Goal: Transaction & Acquisition: Purchase product/service

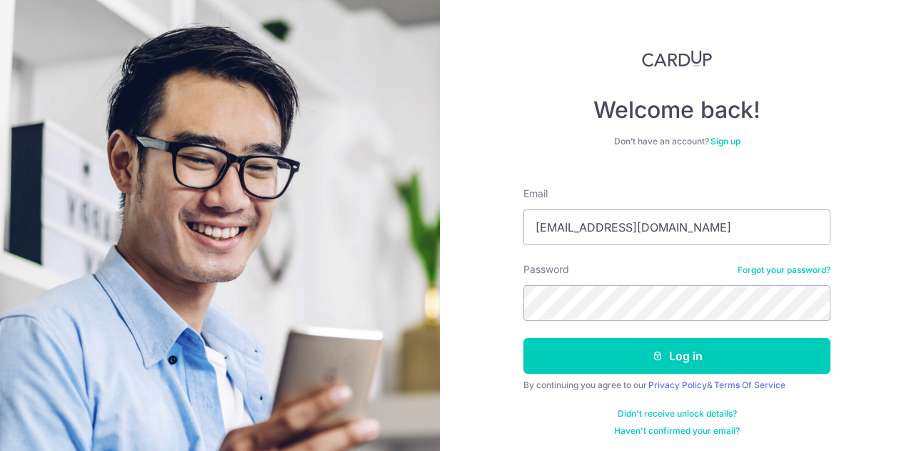
type input "[EMAIL_ADDRESS][DOMAIN_NAME]"
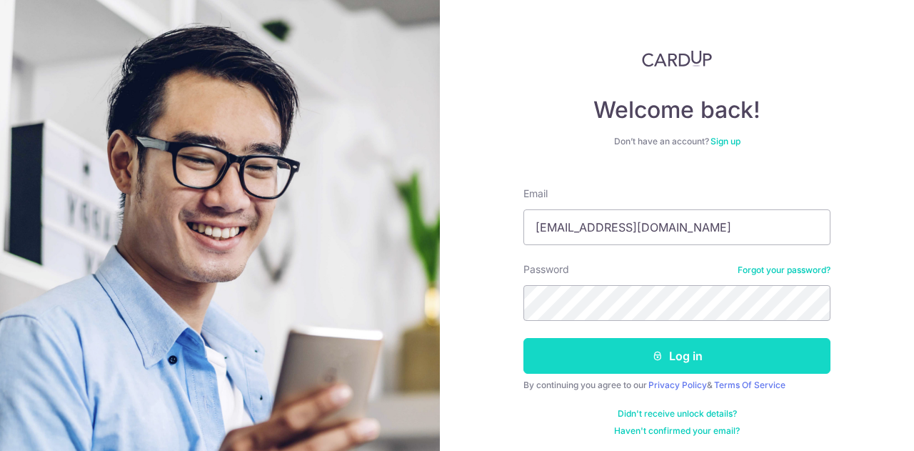
click at [679, 348] on button "Log in" at bounding box center [677, 356] width 307 height 36
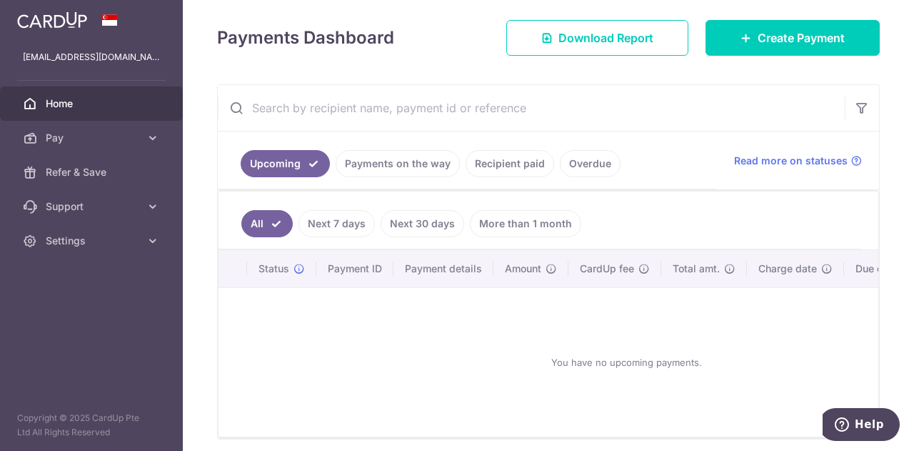
scroll to position [214, 0]
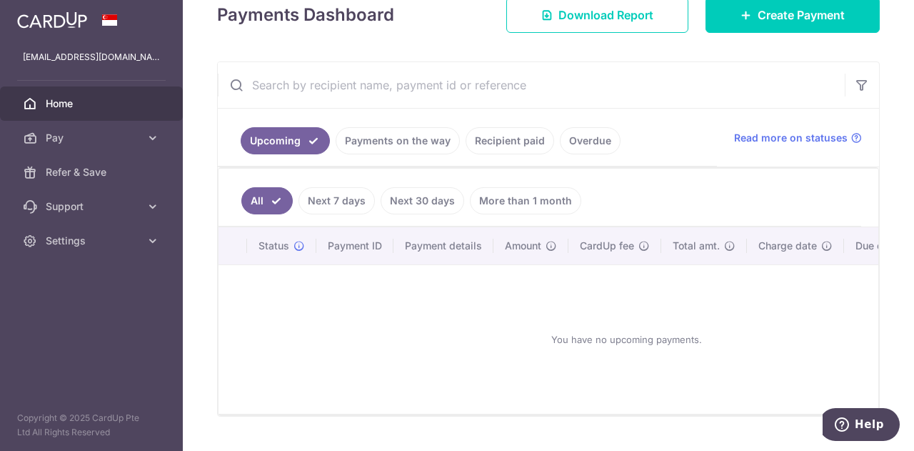
click at [411, 139] on link "Payments on the way" at bounding box center [398, 140] width 124 height 27
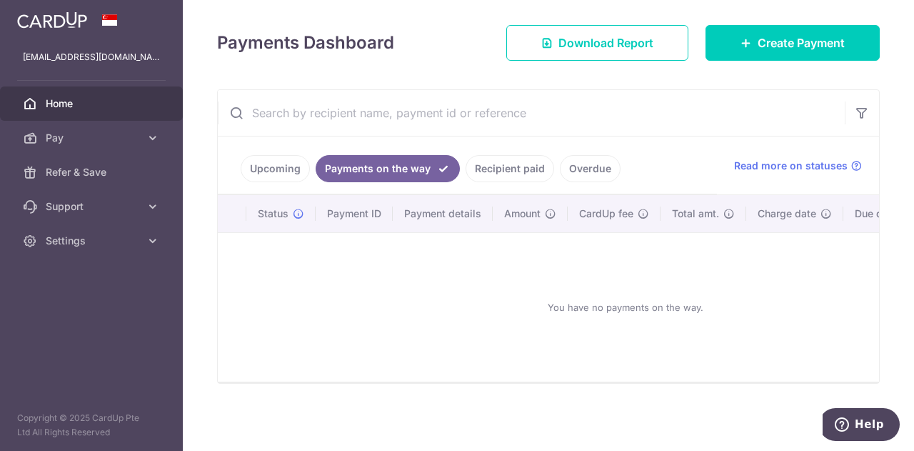
click at [281, 161] on link "Upcoming" at bounding box center [275, 168] width 69 height 27
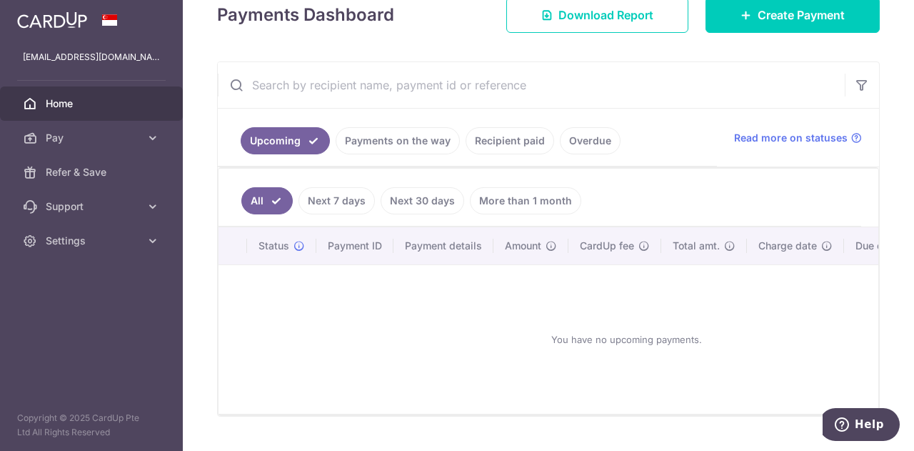
scroll to position [214, 0]
click at [531, 141] on link "Recipient paid" at bounding box center [510, 140] width 89 height 27
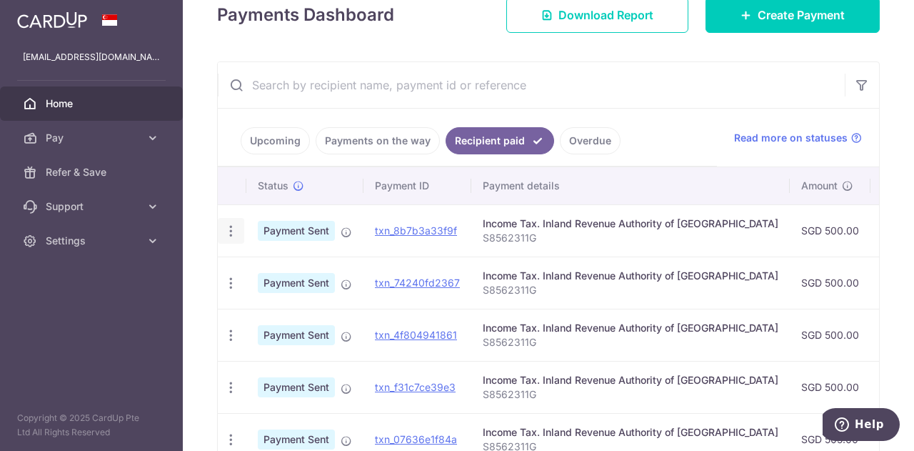
click at [225, 229] on icon "button" at bounding box center [231, 231] width 15 height 15
click at [276, 269] on span "PDF Receipt" at bounding box center [307, 270] width 97 height 14
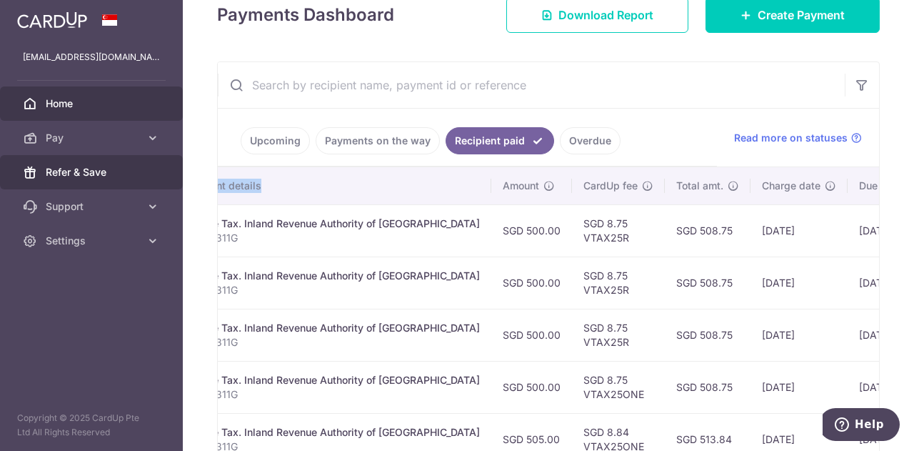
scroll to position [0, 0]
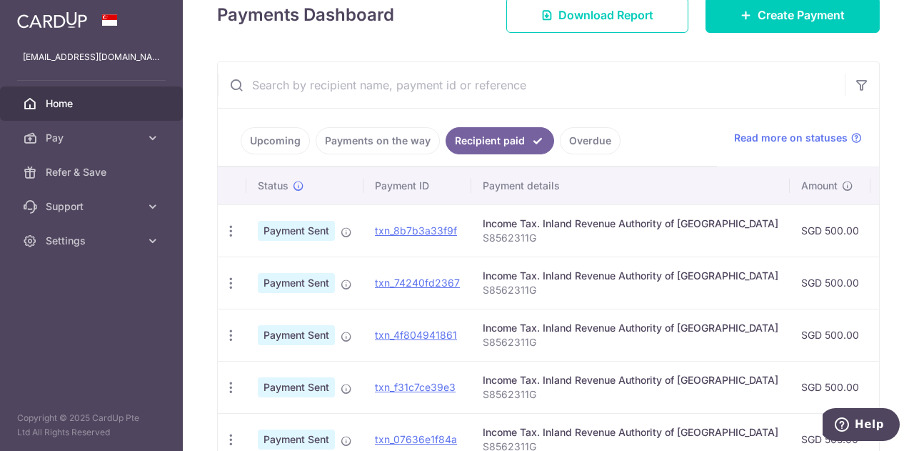
drag, startPoint x: 704, startPoint y: 176, endPoint x: 588, endPoint y: 196, distance: 118.0
click at [588, 196] on th "Payment details" at bounding box center [630, 185] width 319 height 37
click at [634, 96] on input "text" at bounding box center [531, 85] width 627 height 46
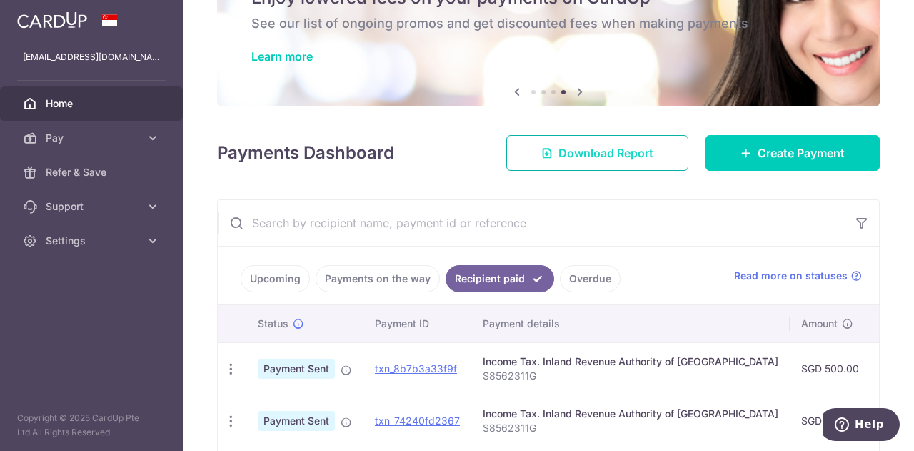
scroll to position [71, 0]
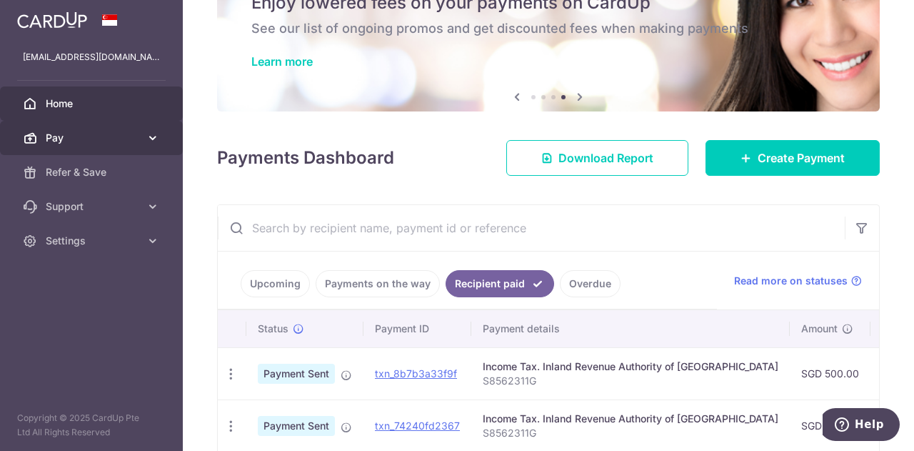
click at [160, 133] on link "Pay" at bounding box center [91, 138] width 183 height 34
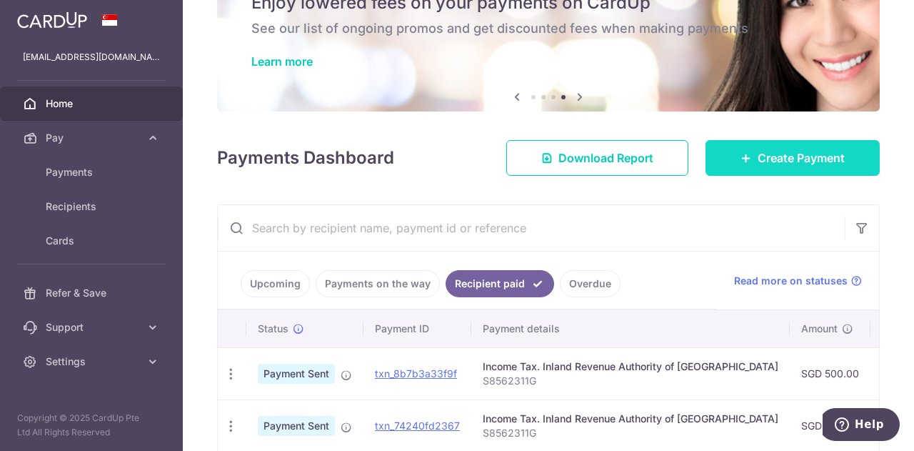
click at [817, 151] on span "Create Payment" at bounding box center [801, 157] width 87 height 17
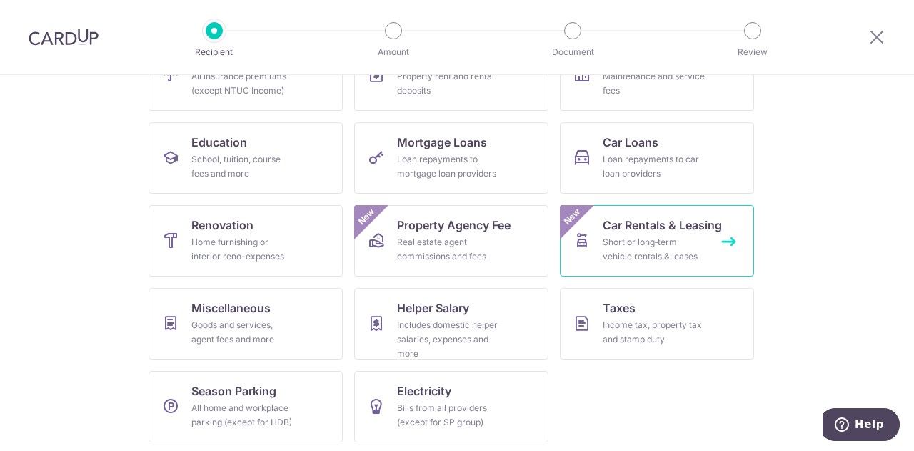
scroll to position [187, 0]
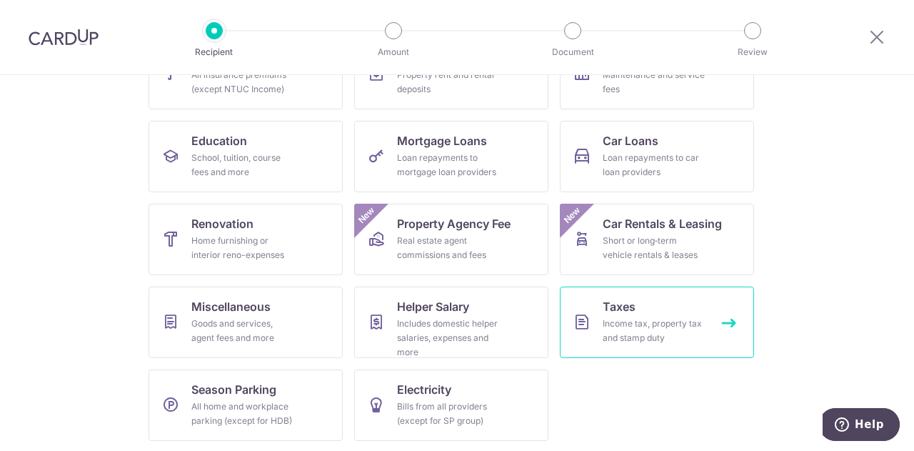
click at [674, 319] on div "Income tax, property tax and stamp duty" at bounding box center [654, 330] width 103 height 29
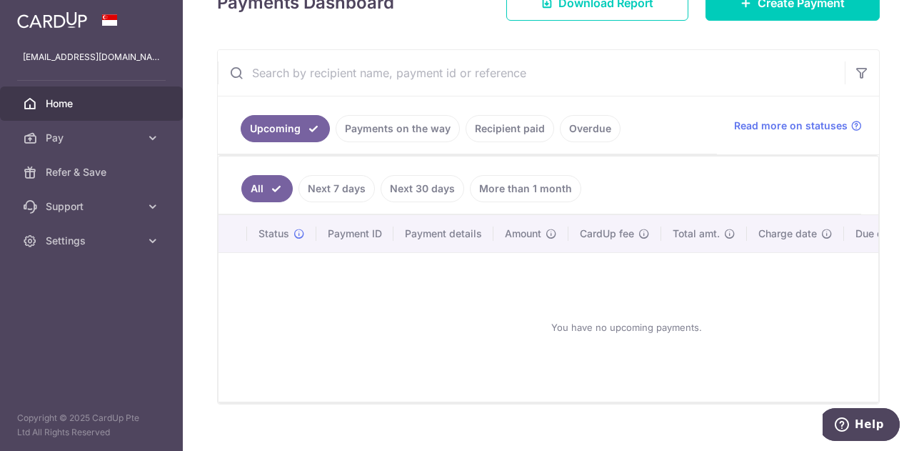
scroll to position [214, 0]
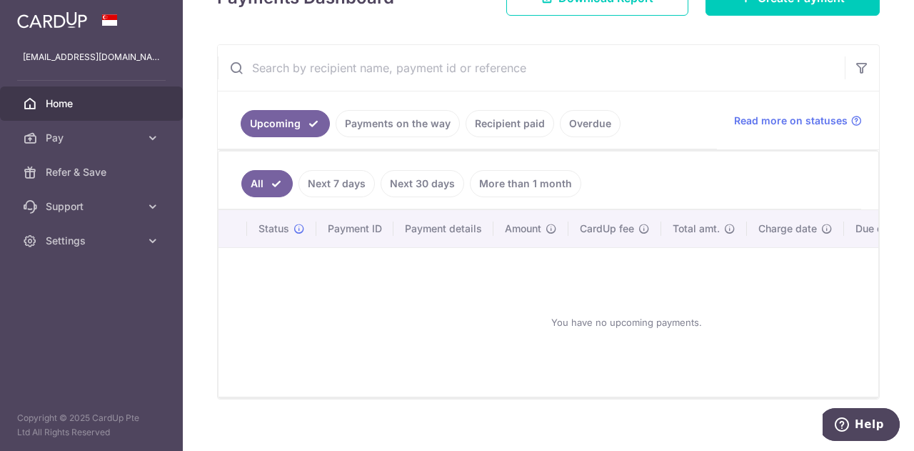
click at [515, 123] on link "Recipient paid" at bounding box center [510, 123] width 89 height 27
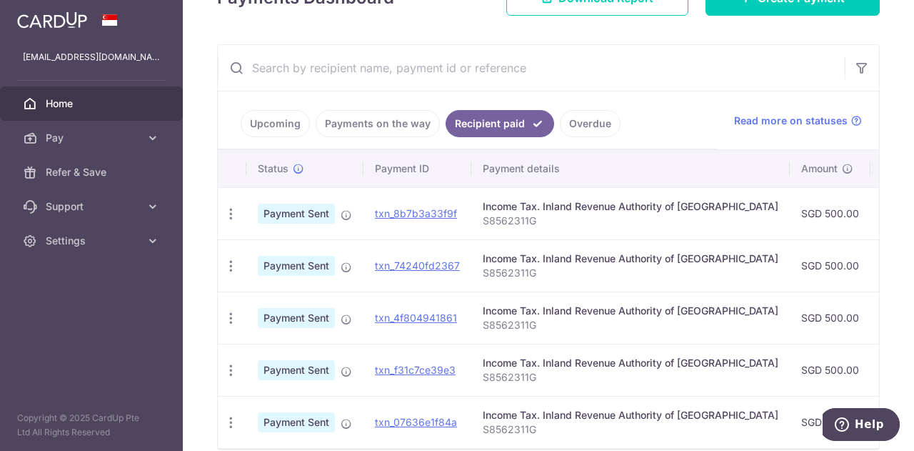
click at [581, 119] on link "Overdue" at bounding box center [590, 123] width 61 height 27
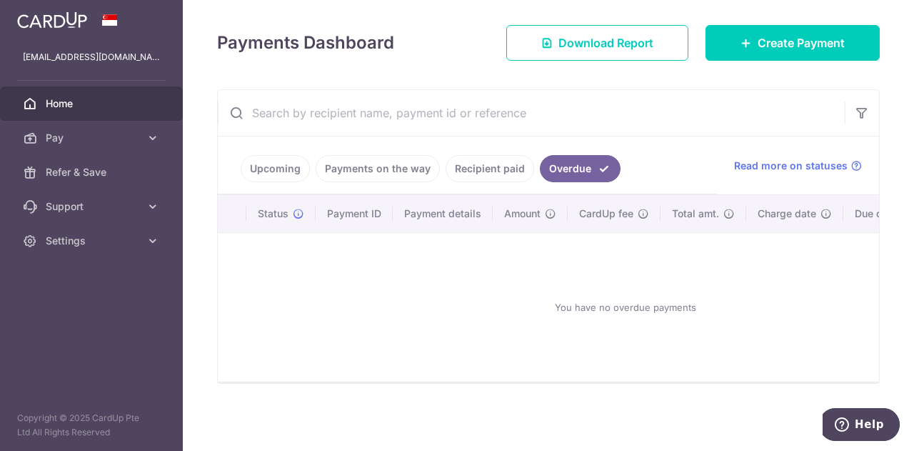
scroll to position [173, 0]
click at [769, 36] on span "Create Payment" at bounding box center [801, 42] width 87 height 17
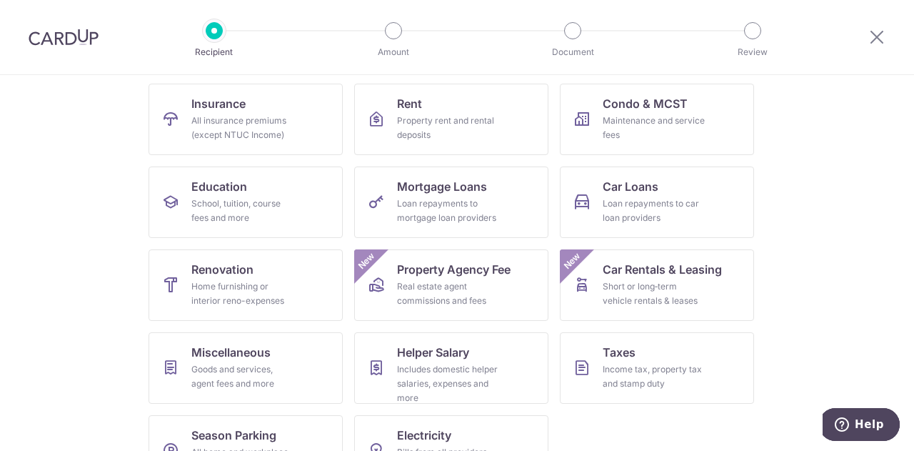
scroll to position [143, 0]
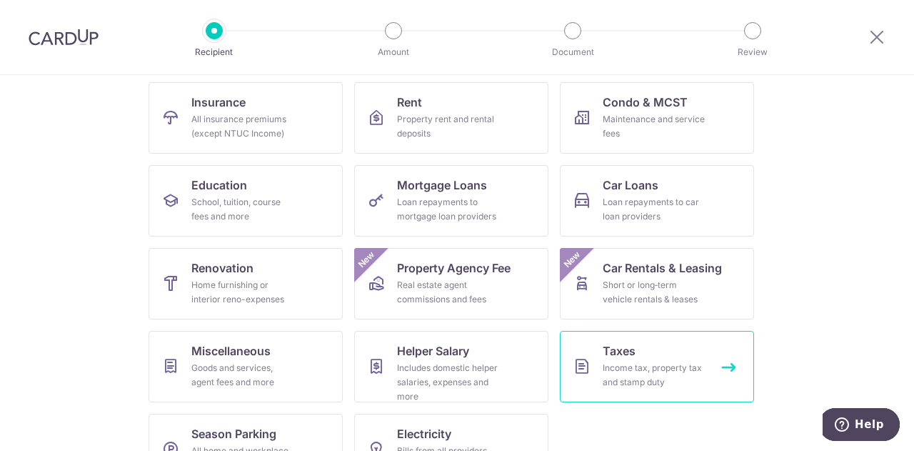
click at [686, 366] on div "Income tax, property tax and stamp duty" at bounding box center [654, 375] width 103 height 29
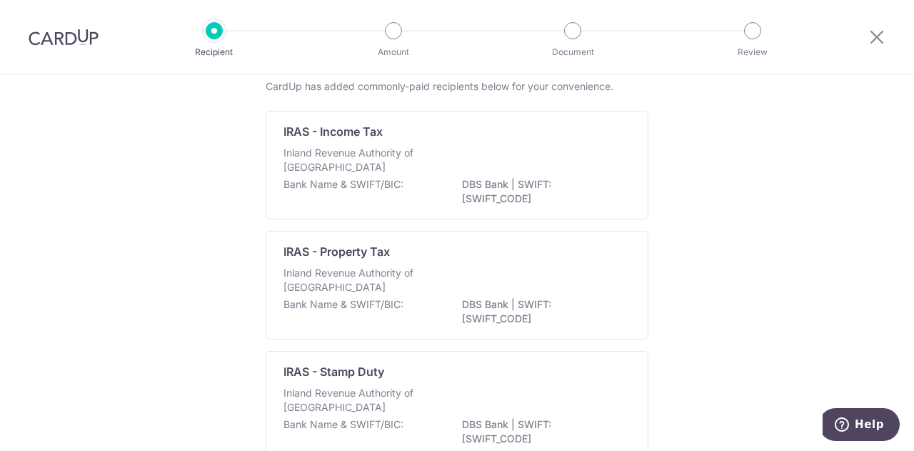
scroll to position [27, 0]
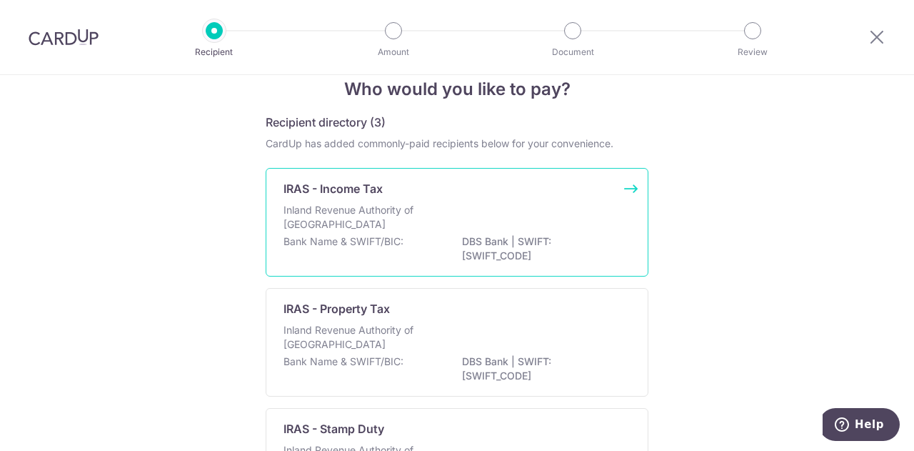
click at [587, 212] on div "Inland Revenue Authority of Singapore" at bounding box center [457, 218] width 347 height 31
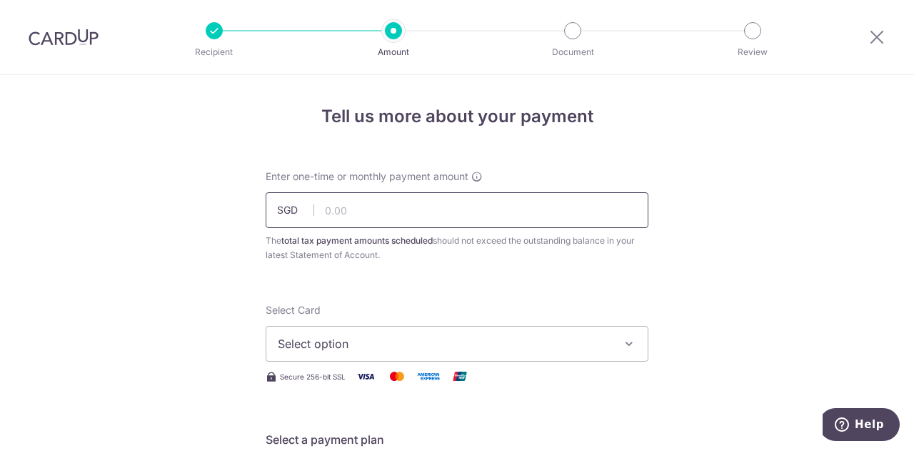
click at [423, 206] on input "text" at bounding box center [457, 210] width 383 height 36
type input "500.00"
drag, startPoint x: 742, startPoint y: 238, endPoint x: 679, endPoint y: 251, distance: 63.6
click at [563, 331] on button "Select option" at bounding box center [457, 344] width 383 height 36
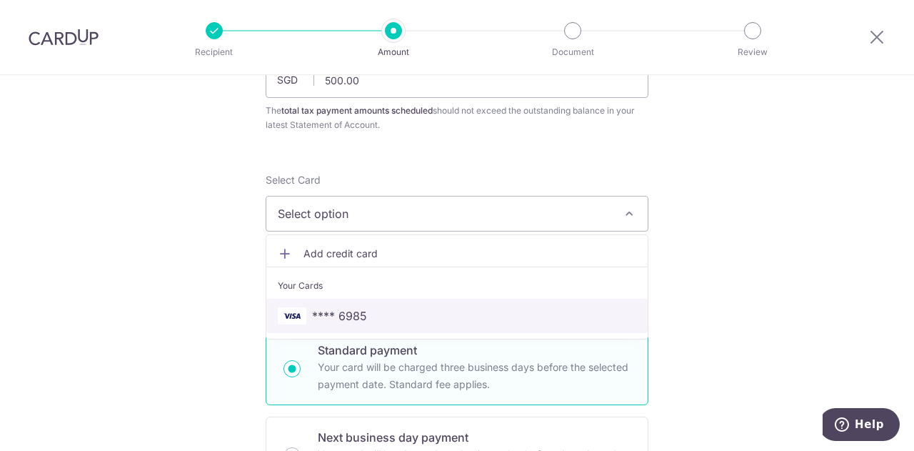
scroll to position [143, 0]
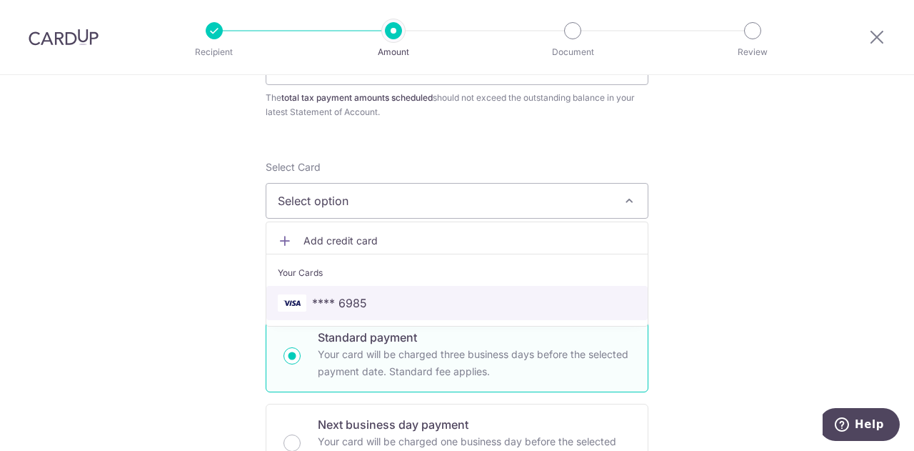
click at [484, 299] on span "**** 6985" at bounding box center [457, 302] width 359 height 17
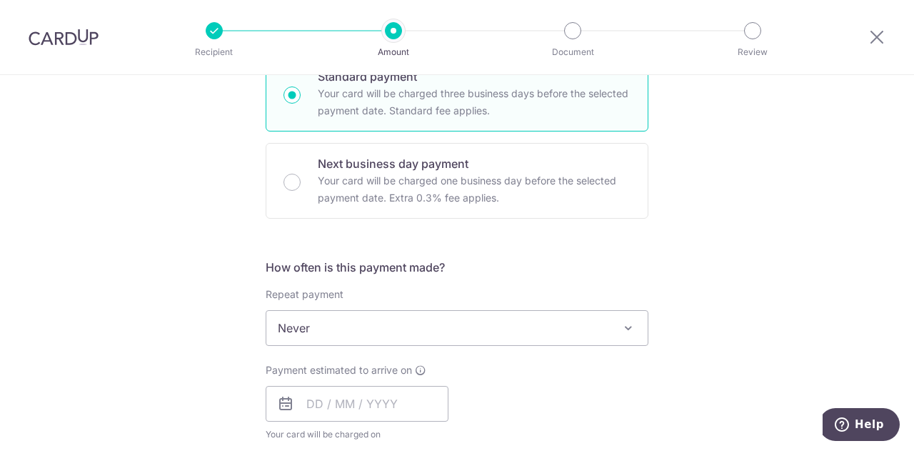
scroll to position [429, 0]
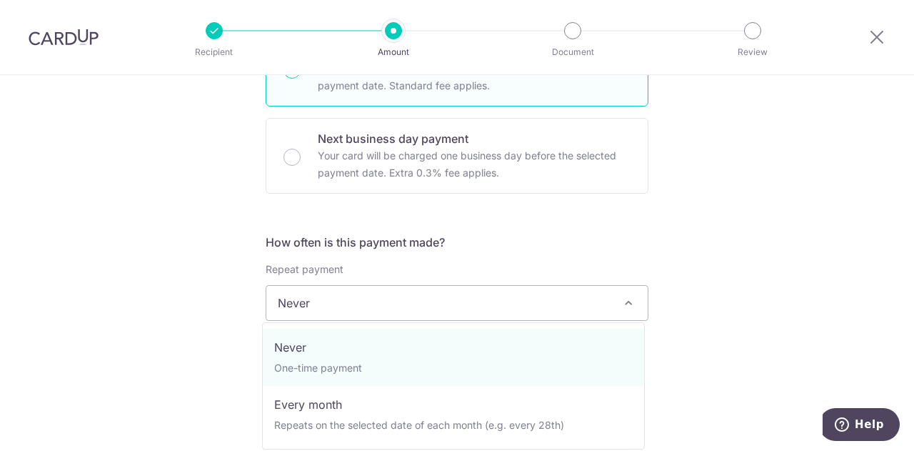
click at [494, 296] on span "Never" at bounding box center [456, 303] width 381 height 34
click at [727, 254] on div "Tell us more about your payment Enter one-time or monthly payment amount SGD 50…" at bounding box center [457, 309] width 914 height 1327
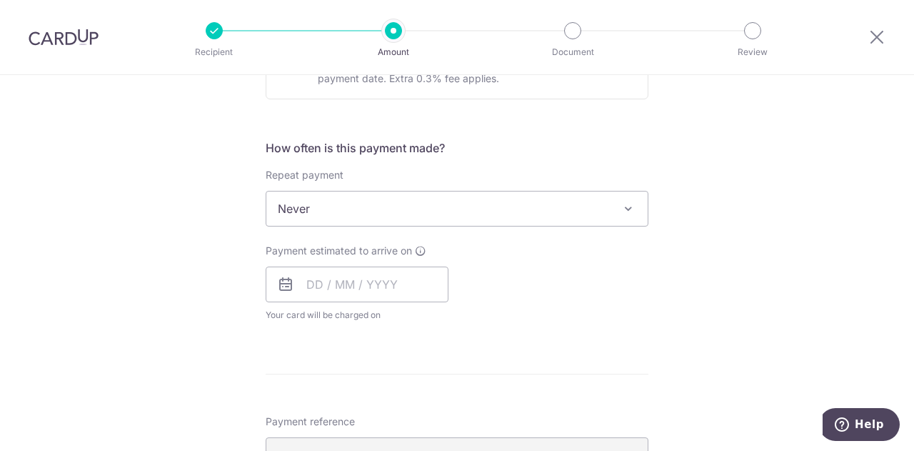
scroll to position [572, 0]
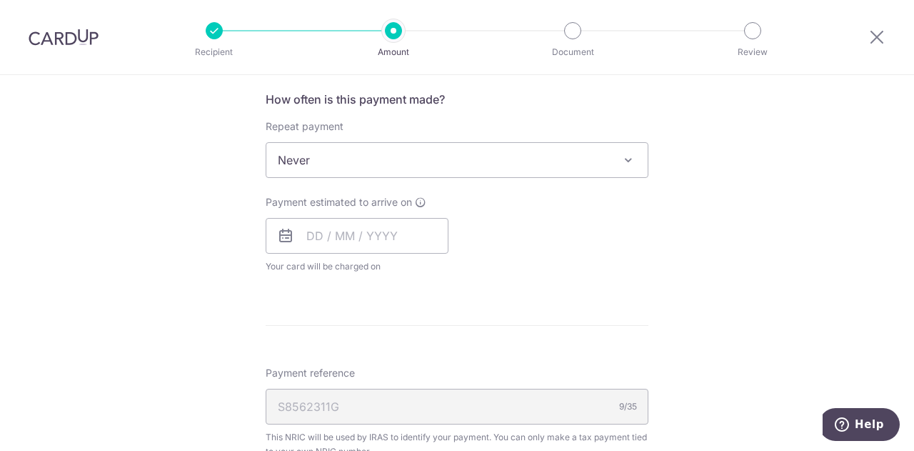
click at [620, 156] on span at bounding box center [628, 159] width 17 height 17
click at [718, 168] on div "Tell us more about your payment Enter one-time or monthly payment amount SGD 50…" at bounding box center [457, 167] width 914 height 1327
click at [371, 241] on input "text" at bounding box center [357, 236] width 183 height 36
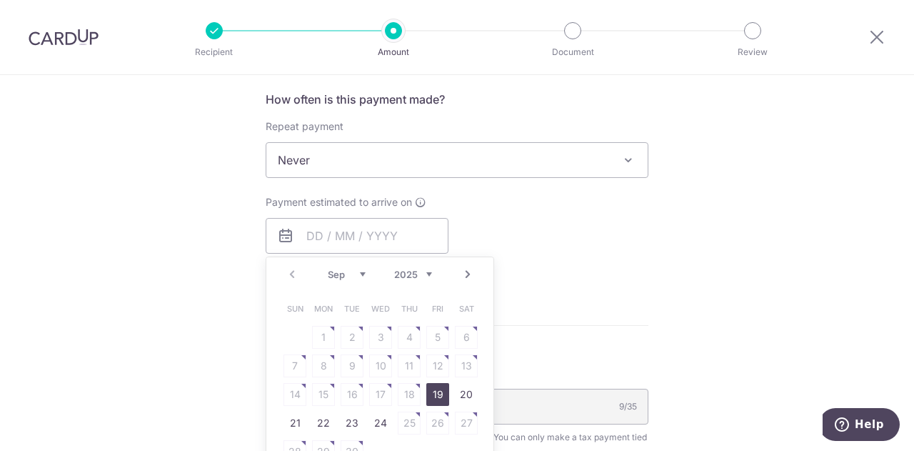
click at [434, 392] on link "19" at bounding box center [437, 394] width 23 height 23
type input "[DATE]"
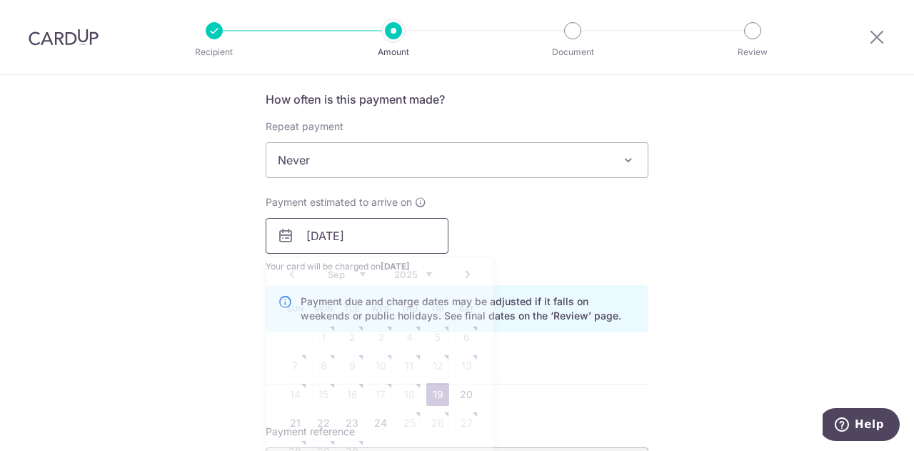
click at [396, 237] on input "[DATE]" at bounding box center [357, 236] width 183 height 36
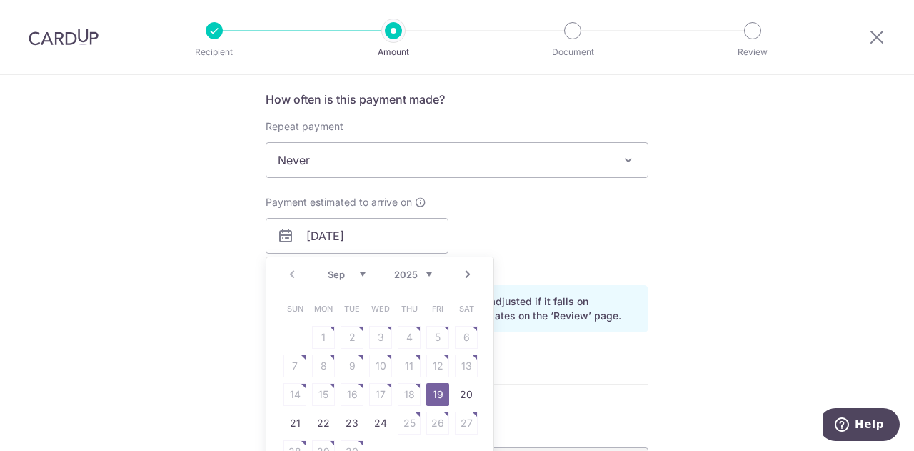
click at [432, 389] on link "19" at bounding box center [437, 394] width 23 height 23
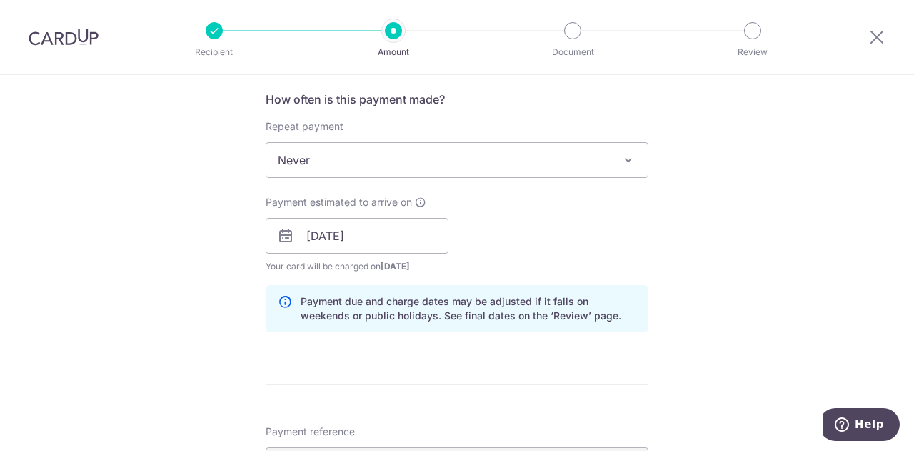
click at [734, 241] on div "Tell us more about your payment Enter one-time or monthly payment amount SGD 50…" at bounding box center [457, 196] width 914 height 1385
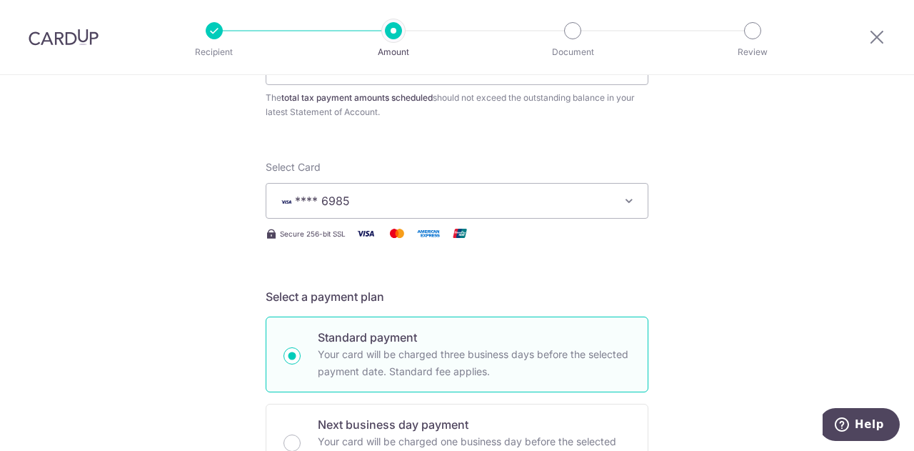
scroll to position [0, 0]
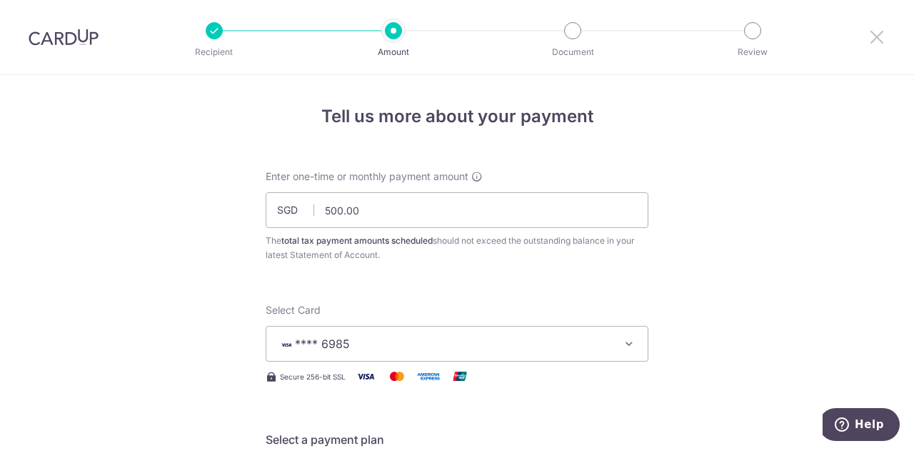
drag, startPoint x: 880, startPoint y: 36, endPoint x: 529, endPoint y: 66, distance: 352.8
click at [880, 36] on icon at bounding box center [877, 37] width 17 height 18
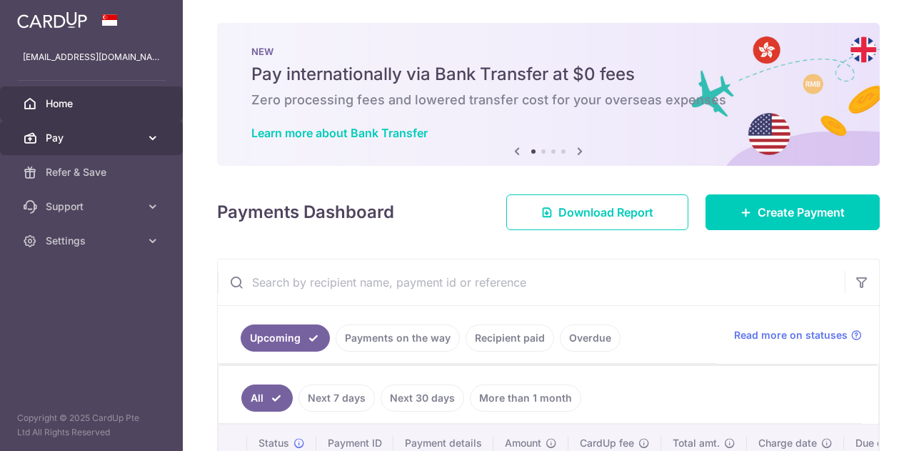
click at [153, 138] on icon at bounding box center [153, 138] width 14 height 14
click at [574, 154] on icon at bounding box center [580, 151] width 17 height 18
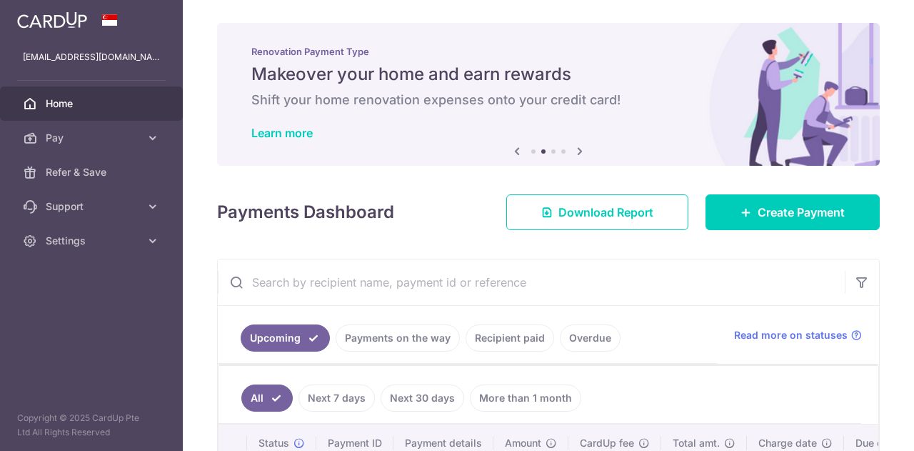
click at [574, 154] on icon at bounding box center [580, 151] width 17 height 18
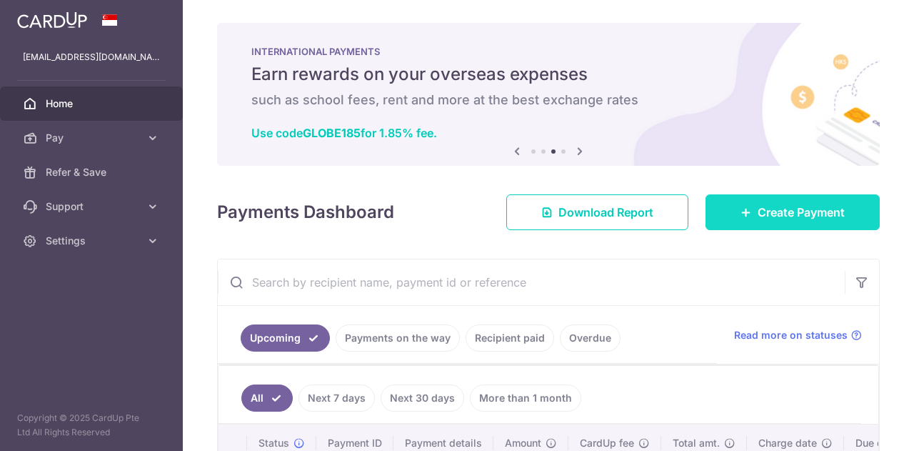
click at [787, 219] on span "Create Payment" at bounding box center [801, 212] width 87 height 17
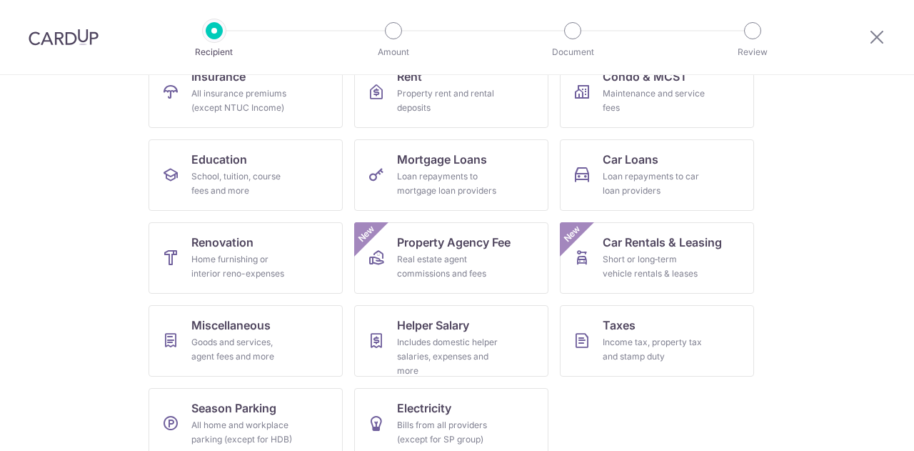
scroll to position [116, 0]
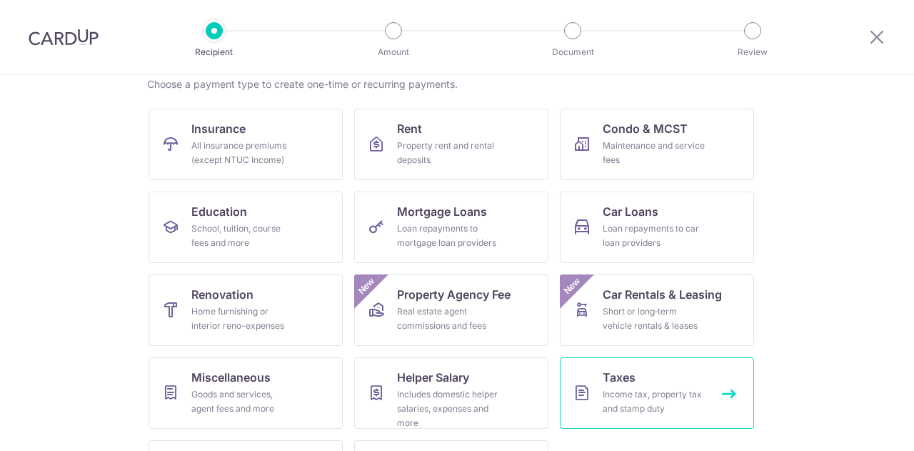
click at [639, 375] on link "Taxes Income tax, property tax and stamp duty" at bounding box center [657, 392] width 194 height 71
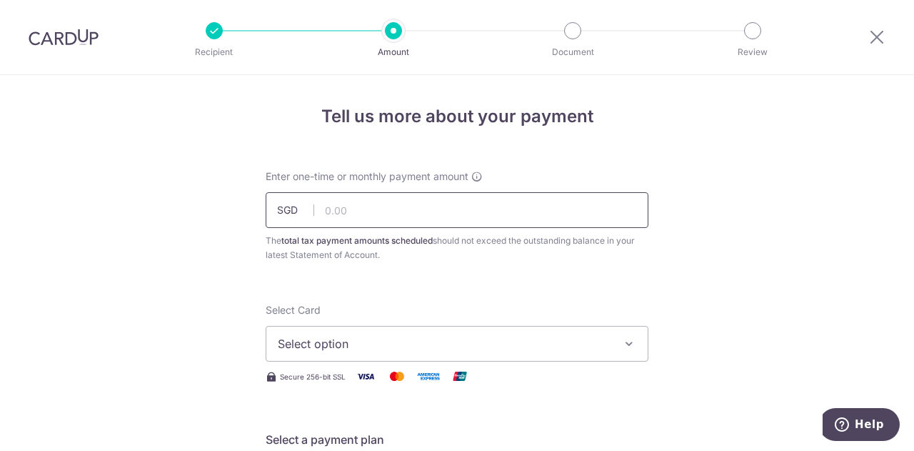
click at [481, 212] on input "text" at bounding box center [457, 210] width 383 height 36
type input "500.00"
click at [521, 334] on button "Select option" at bounding box center [457, 344] width 383 height 36
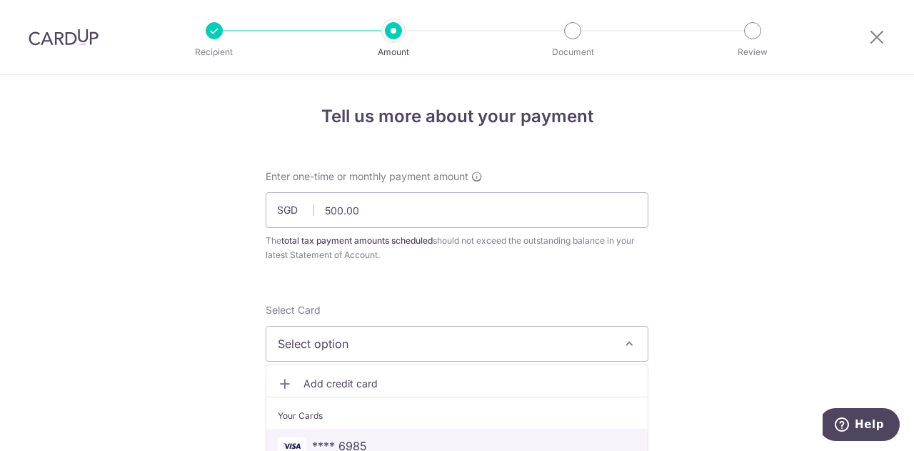
click at [448, 441] on span "**** 6985" at bounding box center [457, 445] width 359 height 17
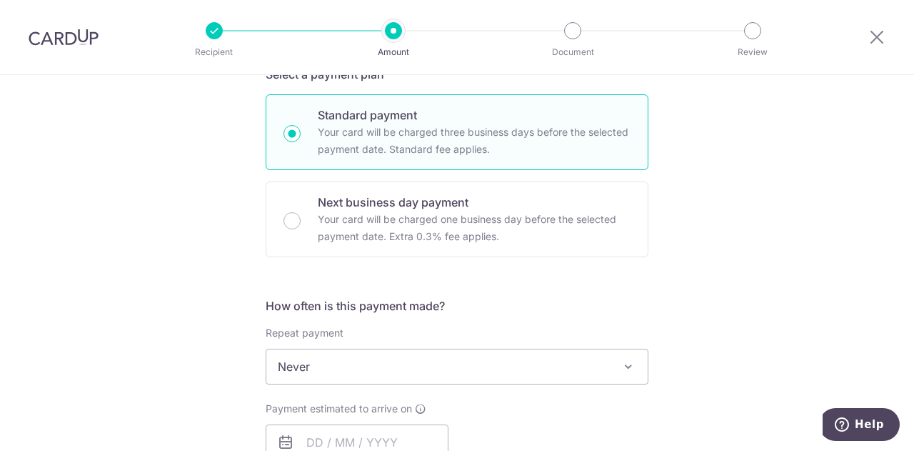
scroll to position [357, 0]
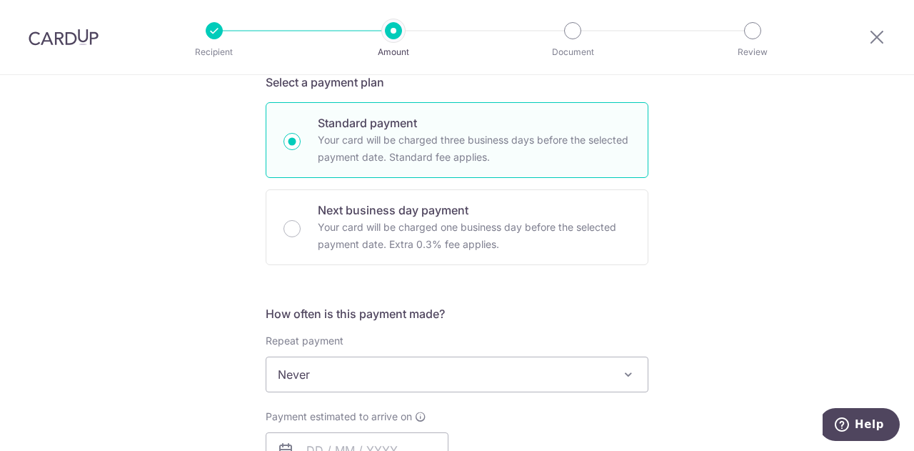
click at [574, 370] on span "Never" at bounding box center [456, 374] width 381 height 34
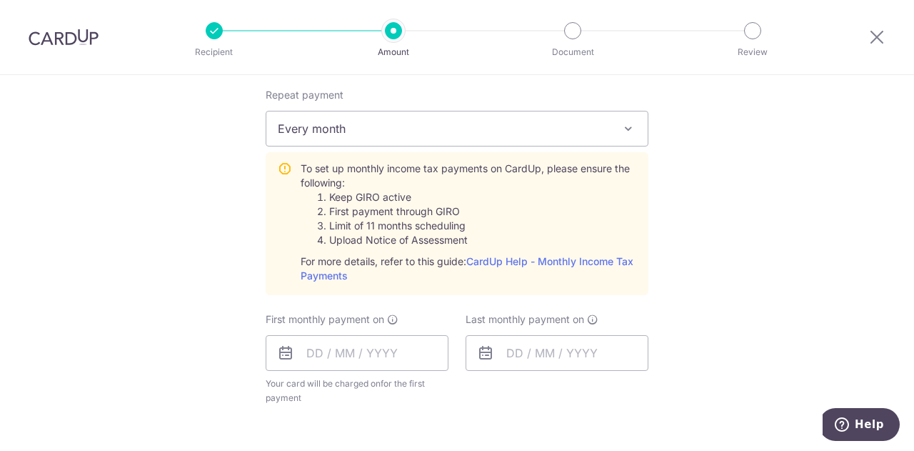
scroll to position [643, 0]
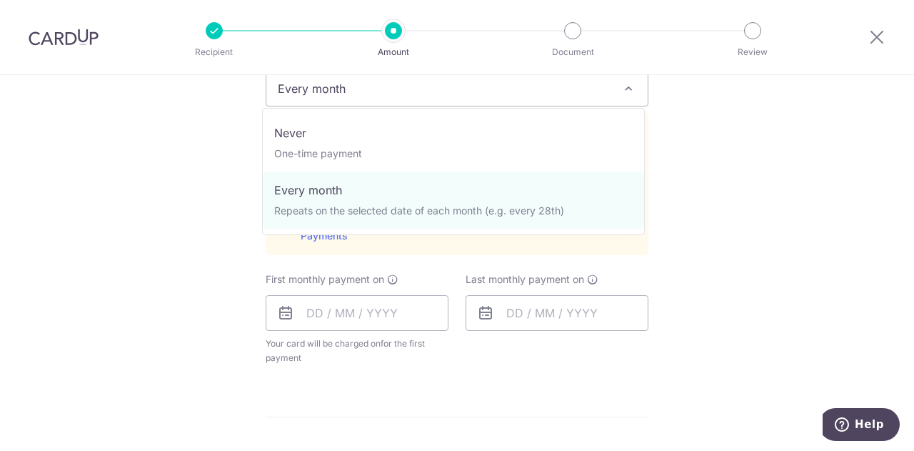
click at [532, 94] on span "Every month" at bounding box center [456, 88] width 381 height 34
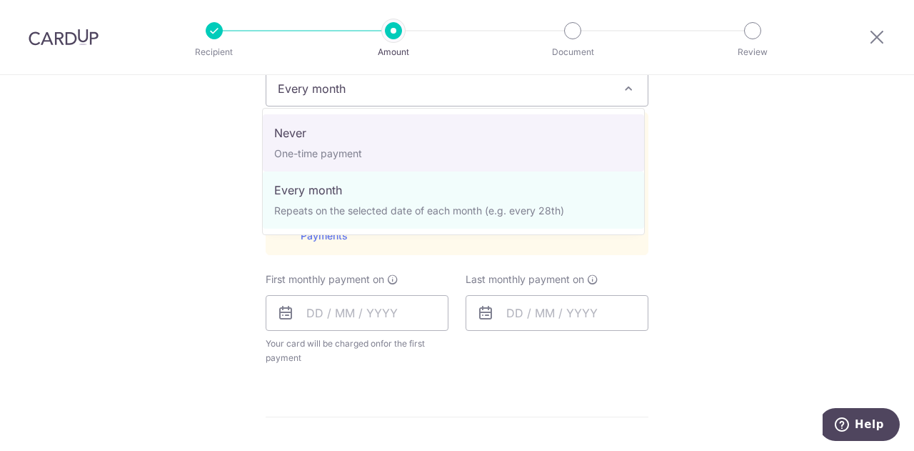
select select "1"
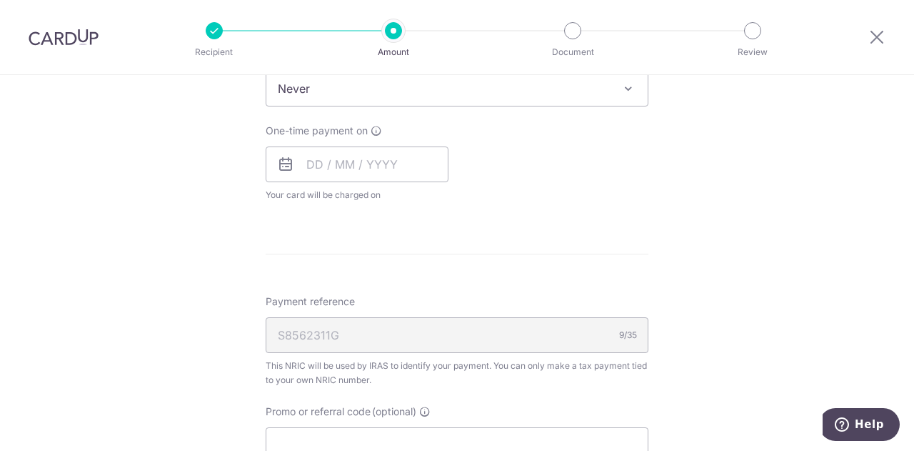
scroll to position [637, 0]
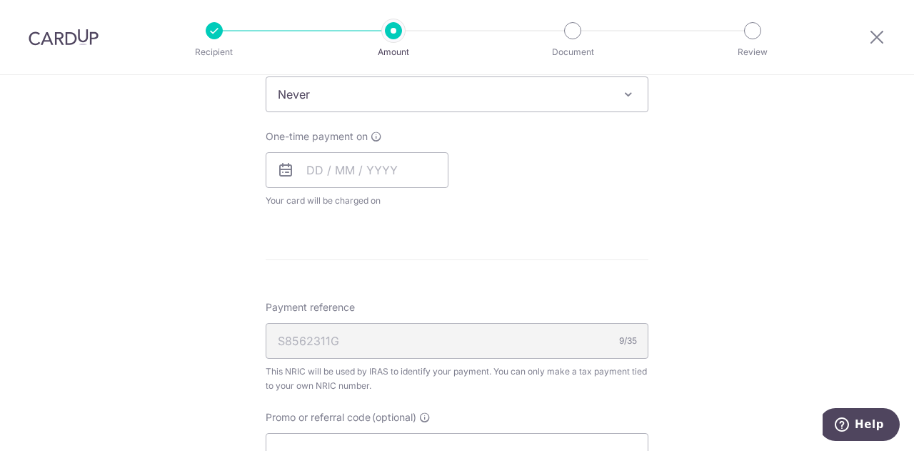
click at [757, 196] on div "Tell us more about your payment Enter one-time or monthly payment amount SGD 50…" at bounding box center [457, 101] width 914 height 1327
click at [386, 165] on input "text" at bounding box center [357, 170] width 183 height 36
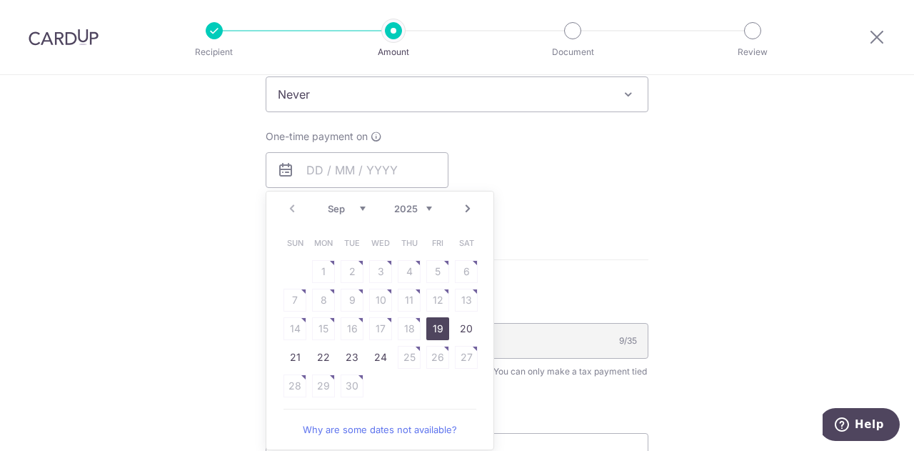
drag, startPoint x: 433, startPoint y: 328, endPoint x: 642, endPoint y: 262, distance: 218.7
click at [433, 328] on link "19" at bounding box center [437, 328] width 23 height 23
type input "[DATE]"
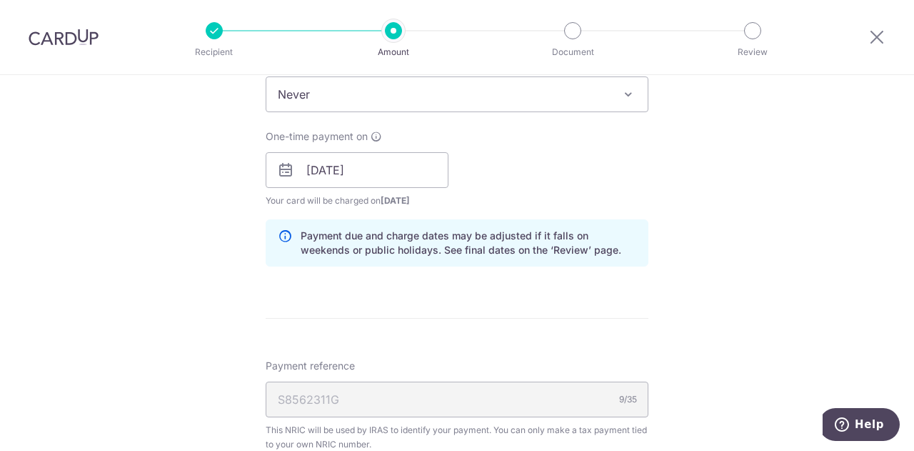
click at [729, 255] on div "Tell us more about your payment Enter one-time or monthly payment amount SGD 50…" at bounding box center [457, 130] width 914 height 1385
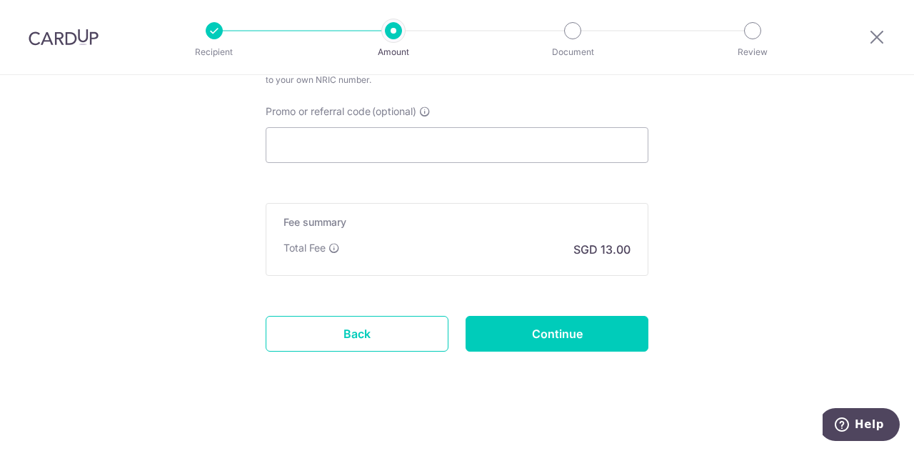
scroll to position [1006, 0]
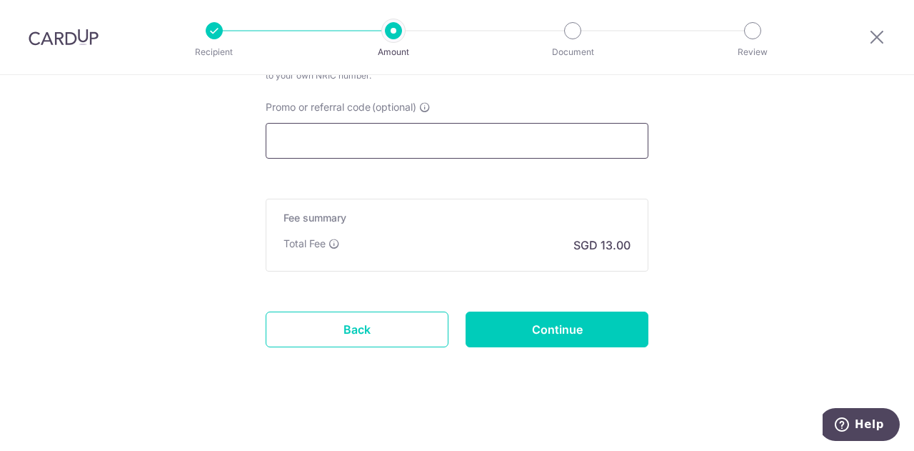
click at [439, 149] on input "Promo or referral code (optional)" at bounding box center [457, 141] width 383 height 36
paste input "https://www.sapporo.travel/en/spot/feature/newyear-in-sapporo/"
type input "https://www.sapporo.travel/en/spot/feature/newyear-in-sapporo/"
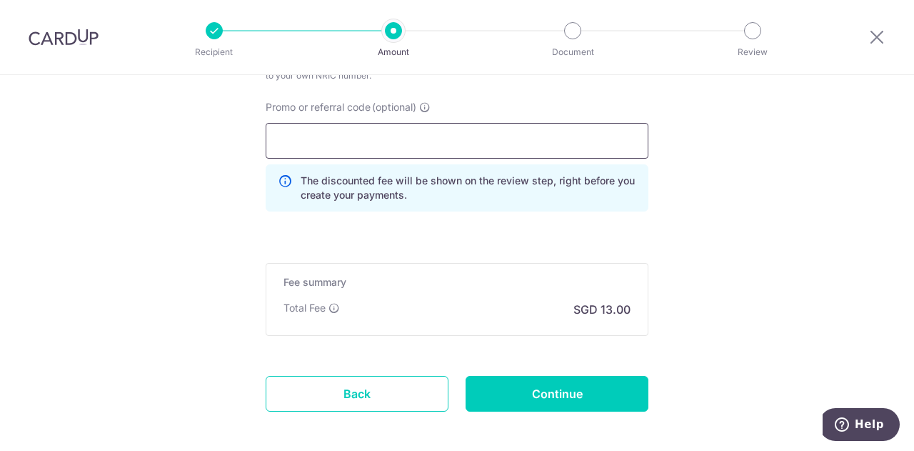
scroll to position [0, 0]
type input "REC185"
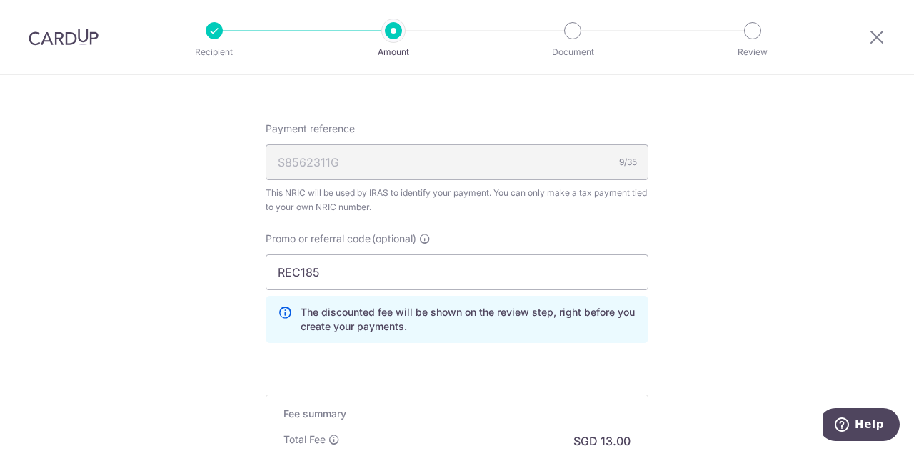
scroll to position [792, 0]
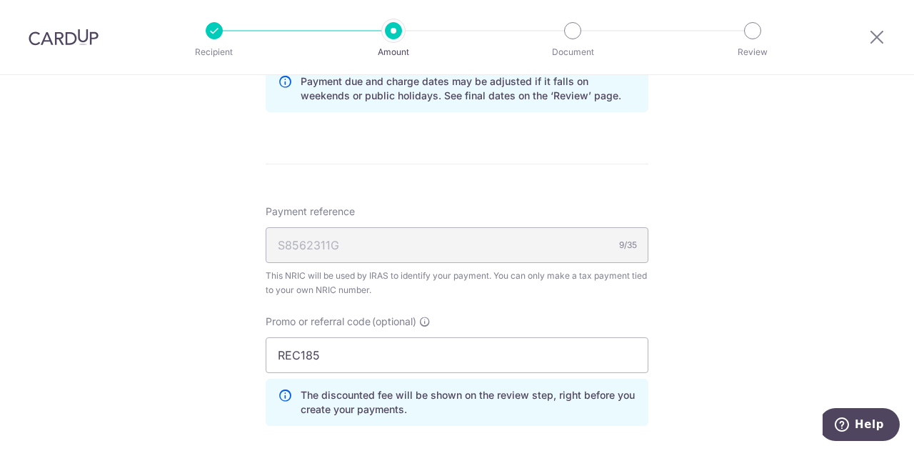
click at [703, 255] on div "Tell us more about your payment Enter one-time or monthly payment amount SGD 50…" at bounding box center [457, 7] width 914 height 1449
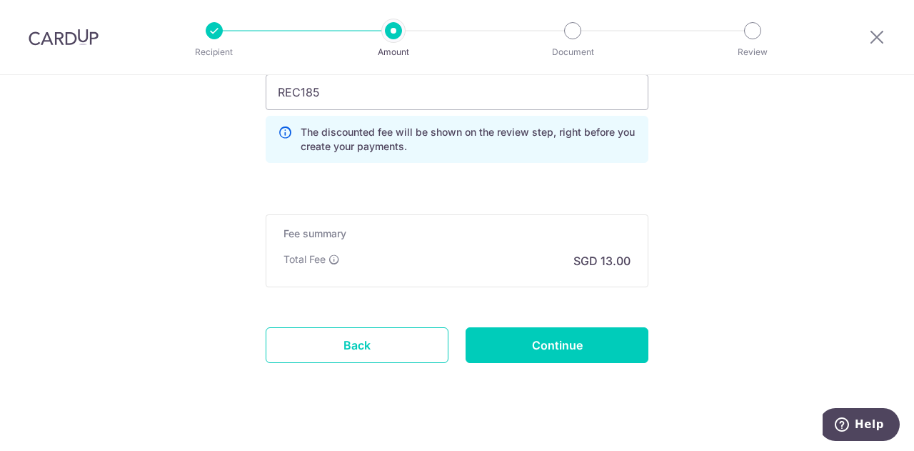
scroll to position [1069, 0]
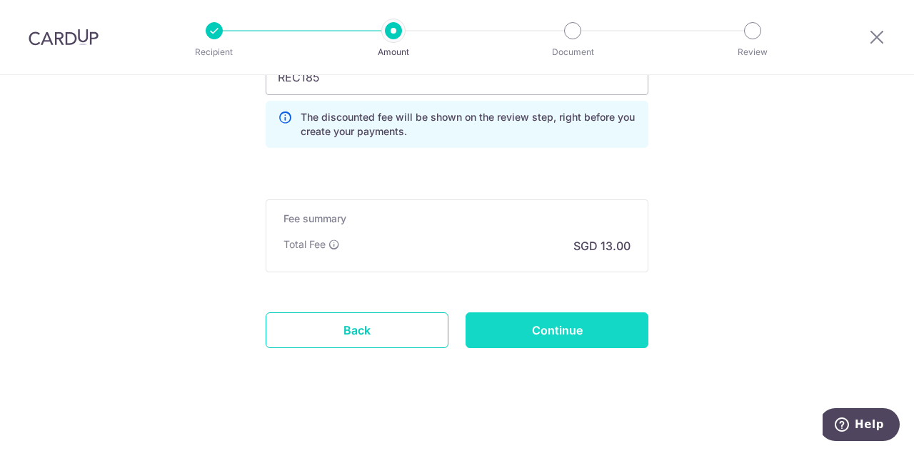
click at [554, 324] on input "Continue" at bounding box center [557, 330] width 183 height 36
type input "Create Schedule"
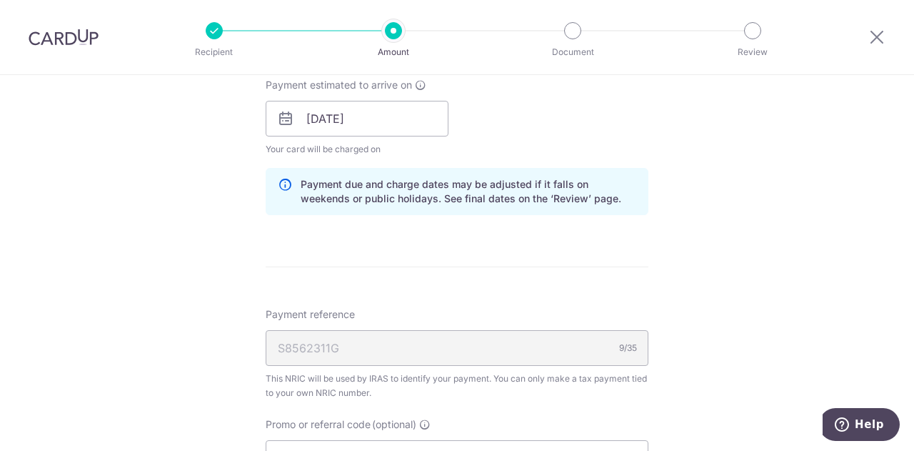
scroll to position [589, 0]
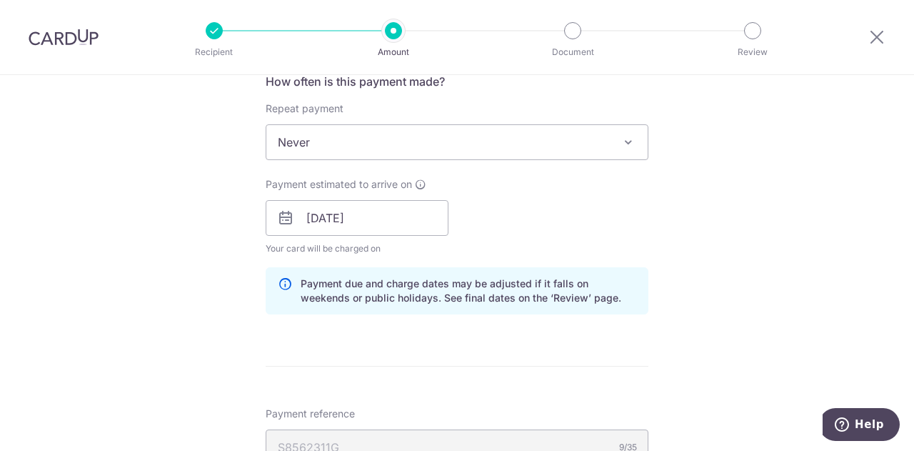
click at [429, 144] on span "Never" at bounding box center [456, 142] width 381 height 34
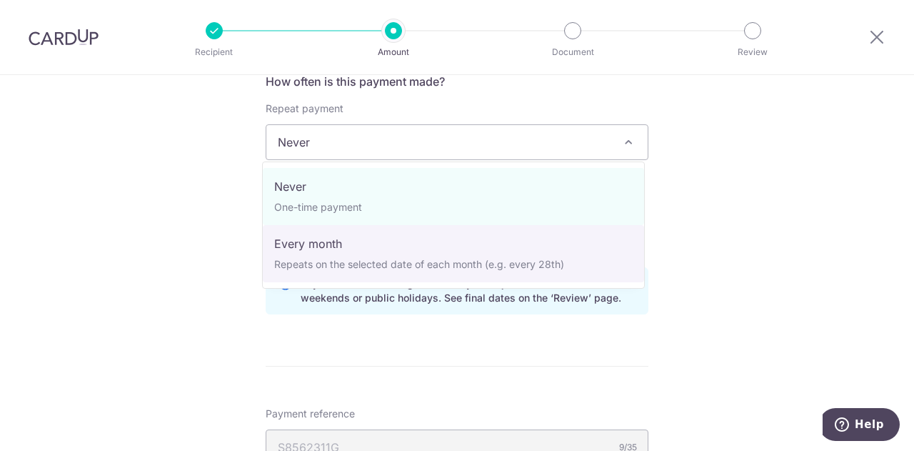
select select "3"
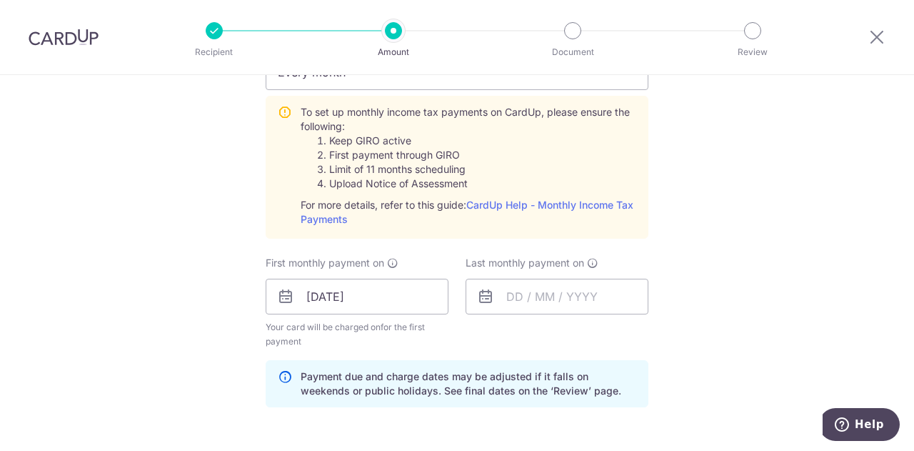
scroll to position [661, 0]
click at [537, 299] on input "text" at bounding box center [557, 295] width 183 height 36
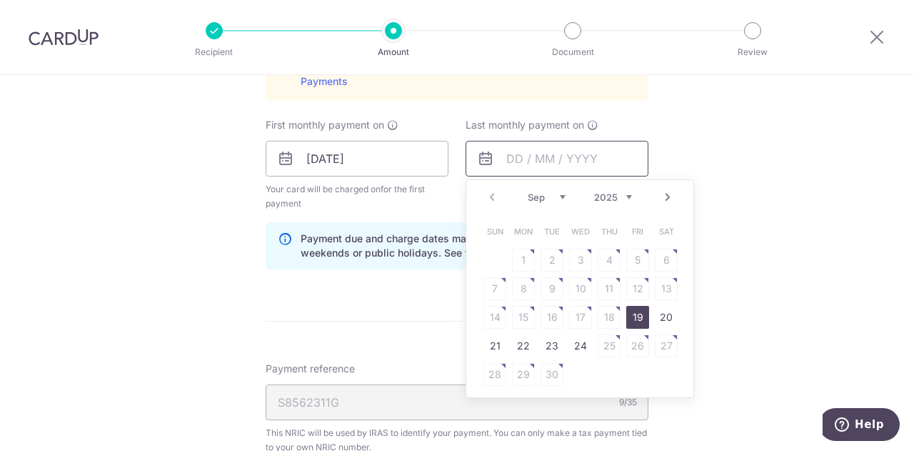
scroll to position [804, 0]
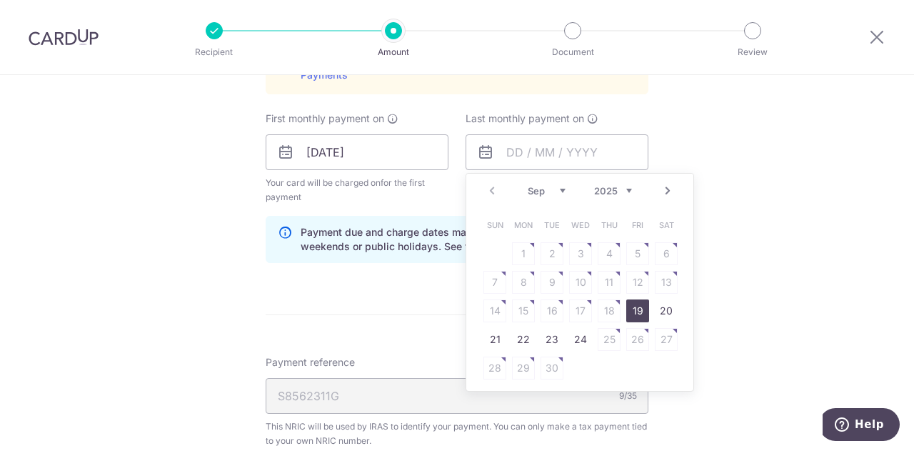
click at [666, 189] on link "Next" at bounding box center [667, 190] width 17 height 17
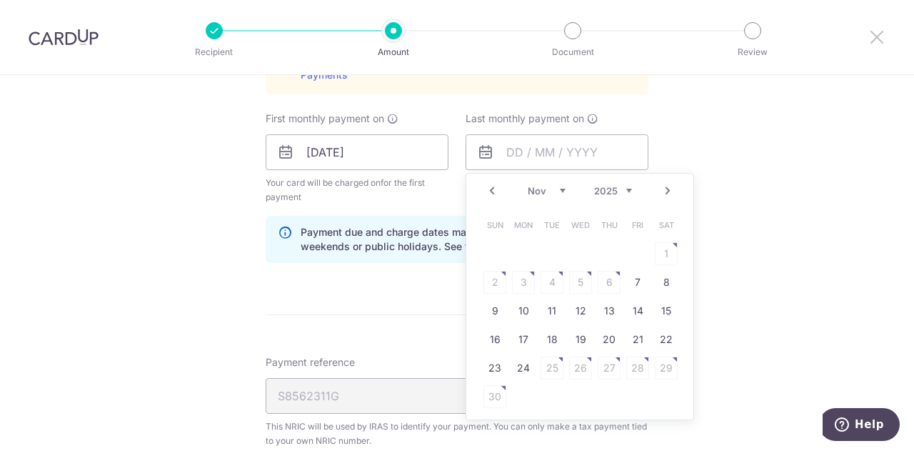
drag, startPoint x: 883, startPoint y: 34, endPoint x: 530, endPoint y: 69, distance: 354.7
click at [883, 34] on icon at bounding box center [877, 37] width 17 height 18
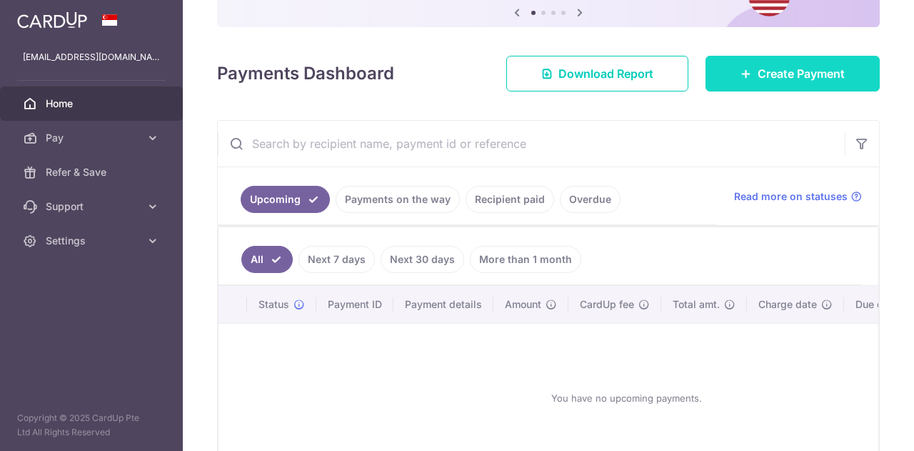
scroll to position [214, 0]
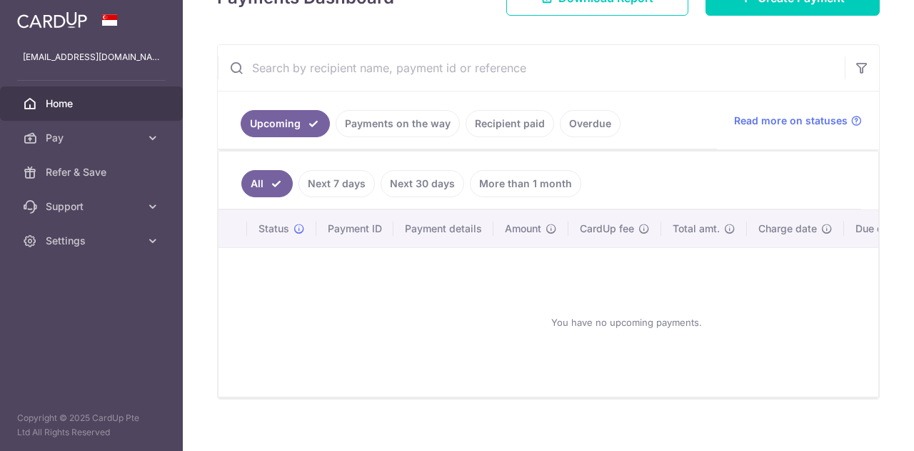
click at [519, 121] on link "Recipient paid" at bounding box center [510, 123] width 89 height 27
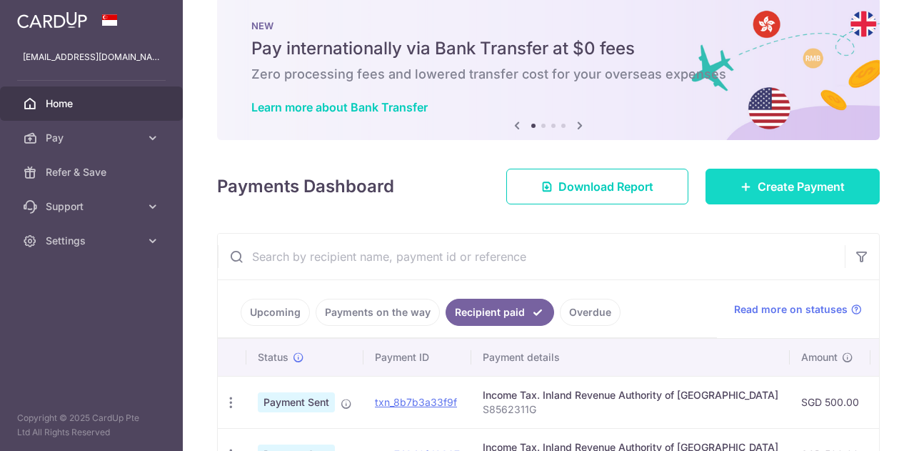
scroll to position [0, 0]
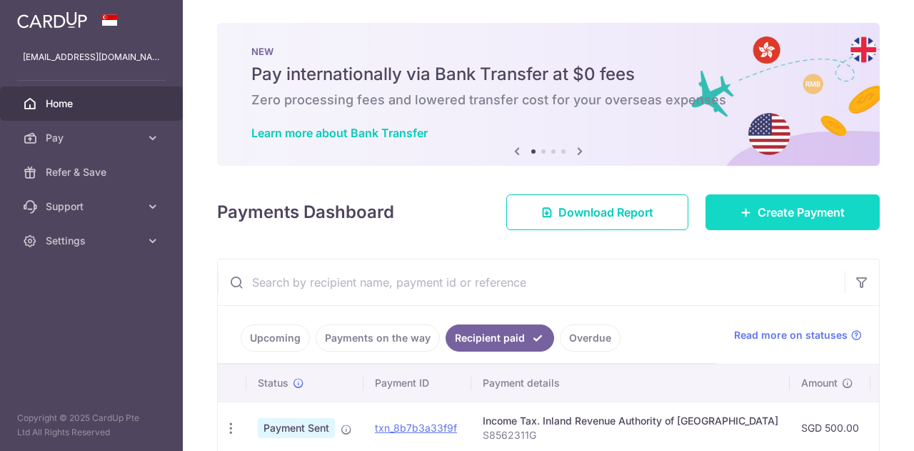
click at [782, 209] on span "Create Payment" at bounding box center [801, 212] width 87 height 17
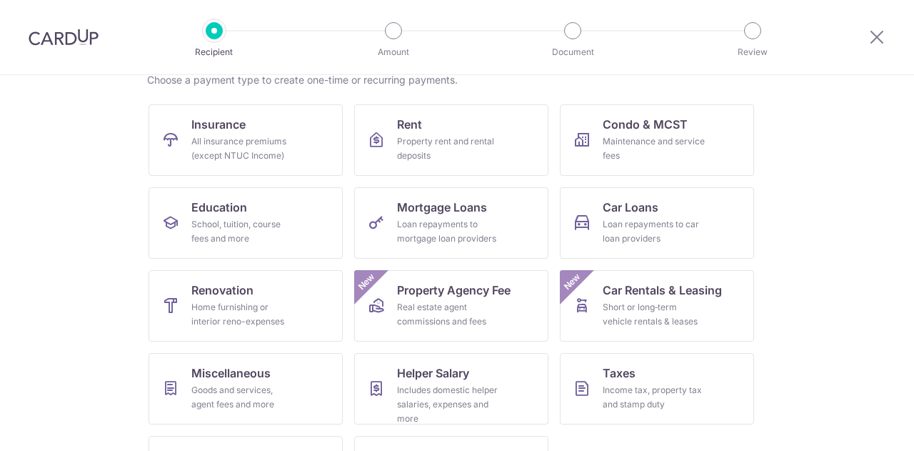
scroll to position [116, 0]
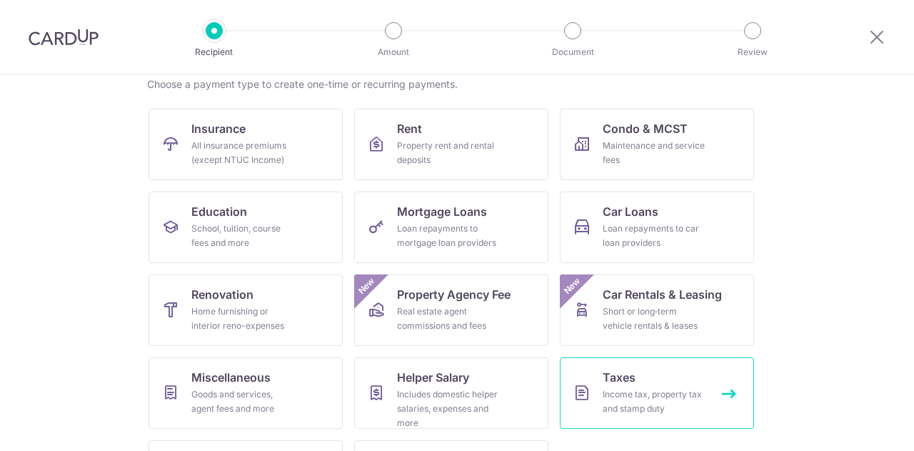
click at [660, 370] on link "Taxes Income tax, property tax and stamp duty" at bounding box center [657, 392] width 194 height 71
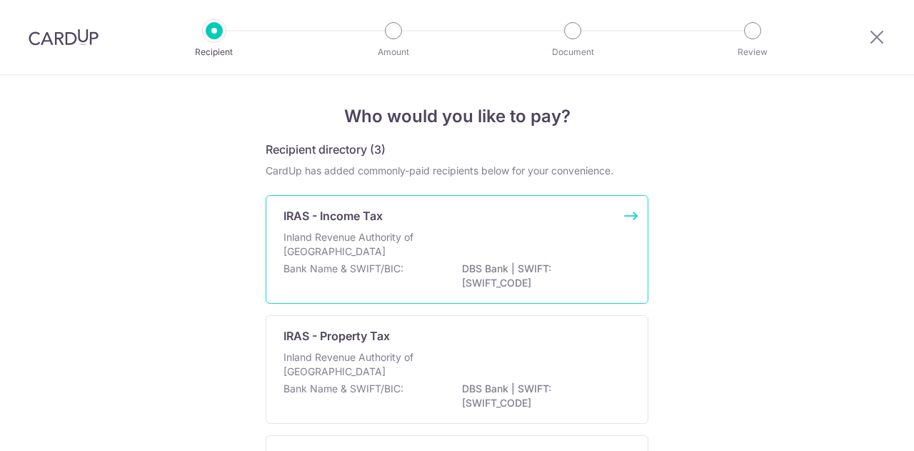
click at [494, 228] on div "IRAS - Income Tax Inland Revenue Authority of Singapore Bank Name & SWIFT/BIC: …" at bounding box center [457, 249] width 383 height 109
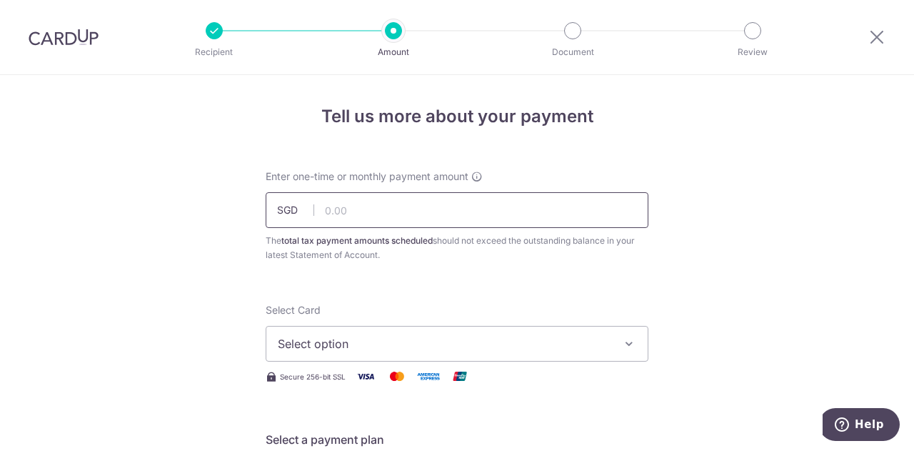
click at [466, 220] on input "text" at bounding box center [457, 210] width 383 height 36
type input "500.00"
drag, startPoint x: 689, startPoint y: 216, endPoint x: 610, endPoint y: 285, distance: 104.3
click at [559, 349] on span "Select option" at bounding box center [444, 343] width 333 height 17
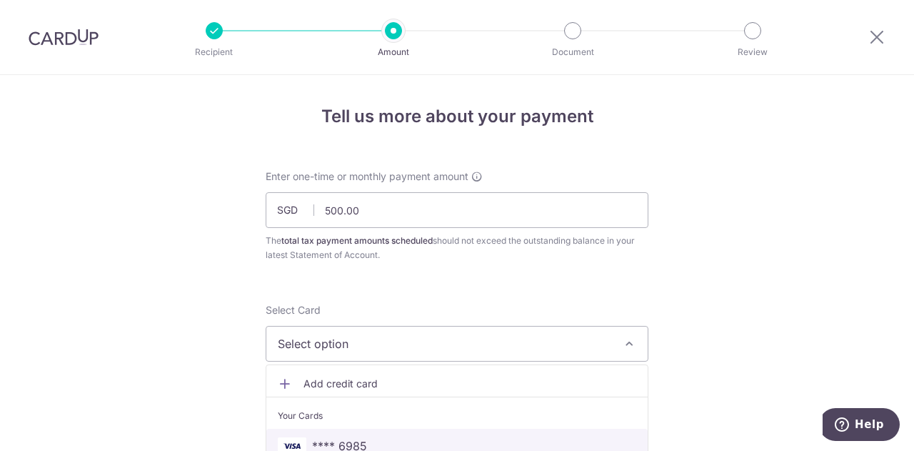
click at [406, 443] on span "**** 6985" at bounding box center [457, 445] width 359 height 17
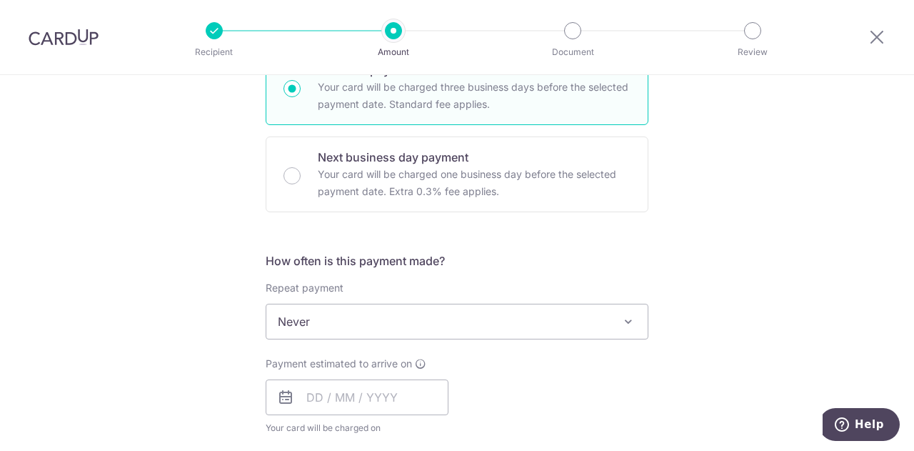
scroll to position [429, 0]
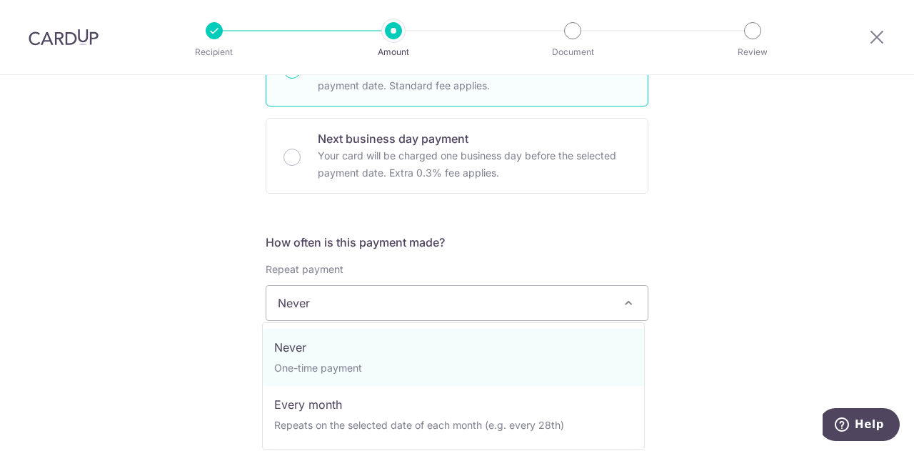
click at [580, 289] on span "Never" at bounding box center [456, 303] width 381 height 34
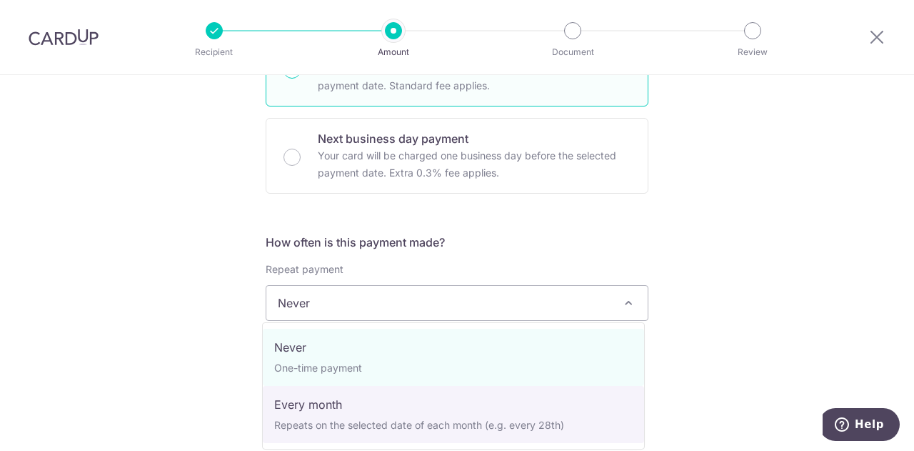
select select "3"
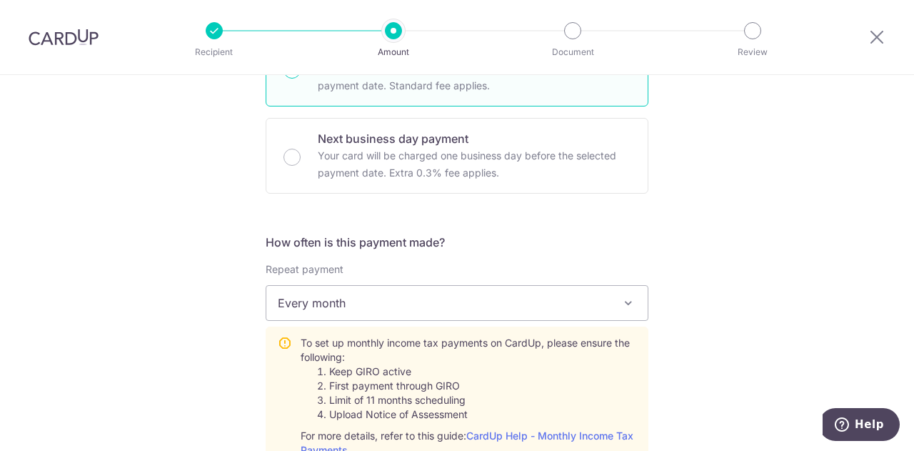
click at [684, 304] on div "Tell us more about your payment Enter one-time or monthly payment amount SGD 50…" at bounding box center [457, 390] width 914 height 1489
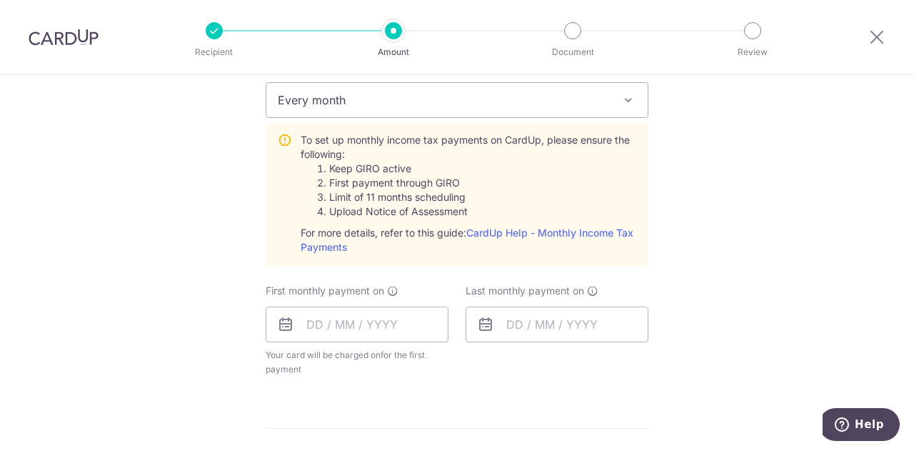
scroll to position [643, 0]
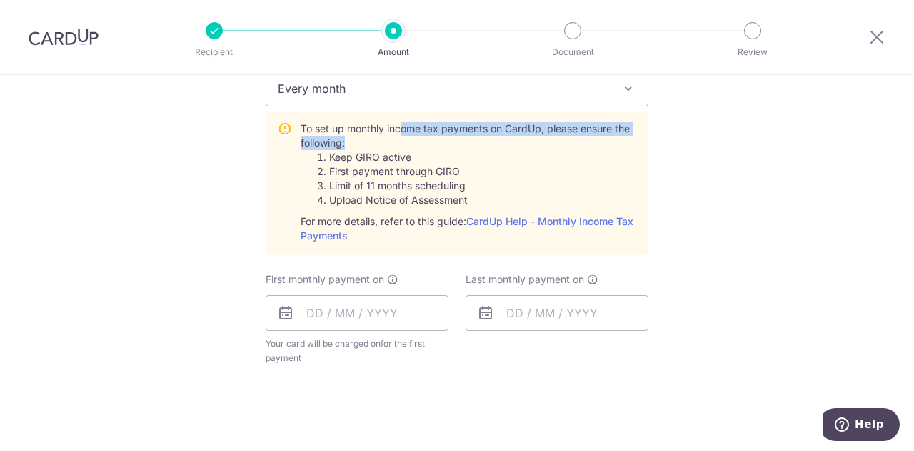
drag, startPoint x: 398, startPoint y: 124, endPoint x: 411, endPoint y: 142, distance: 22.6
click at [411, 142] on div "To set up monthly income tax payments on CardUp, please ensure the following: K…" at bounding box center [469, 181] width 336 height 121
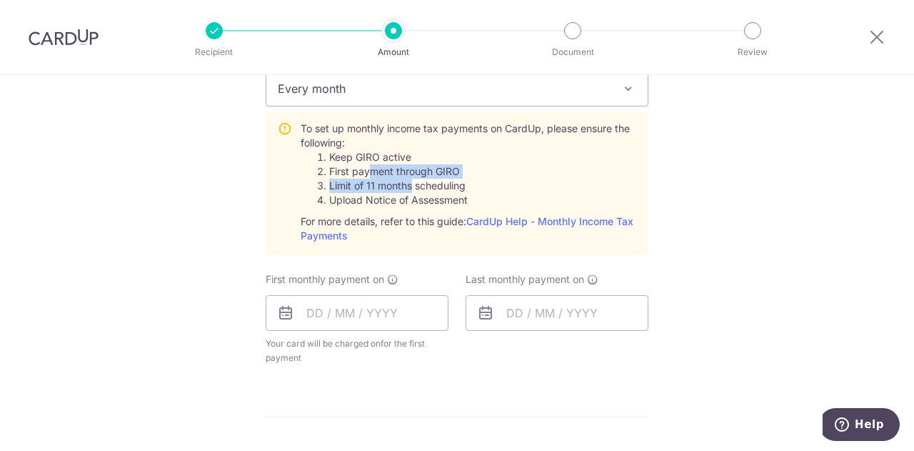
drag, startPoint x: 369, startPoint y: 168, endPoint x: 409, endPoint y: 180, distance: 42.5
click at [409, 180] on ol "Keep GIRO active First payment through GIRO Limit of 11 months scheduling Uploa…" at bounding box center [469, 178] width 336 height 57
click at [444, 188] on li "Limit of 11 months scheduling" at bounding box center [482, 186] width 307 height 14
click at [377, 194] on ol "Keep GIRO active First payment through GIRO Limit of 11 months scheduling Uploa…" at bounding box center [469, 178] width 336 height 57
click at [374, 319] on input "text" at bounding box center [357, 313] width 183 height 36
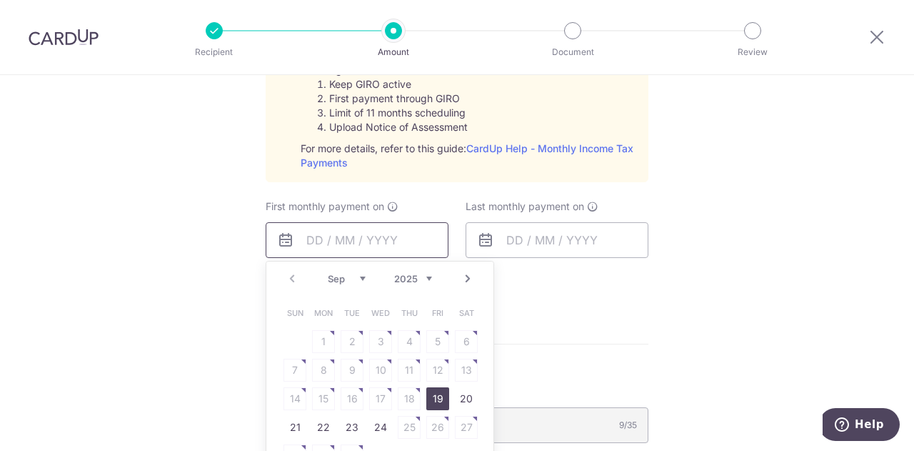
scroll to position [714, 0]
drag, startPoint x: 434, startPoint y: 396, endPoint x: 574, endPoint y: 251, distance: 201.1
click at [434, 396] on link "19" at bounding box center [437, 400] width 23 height 23
type input "[DATE]"
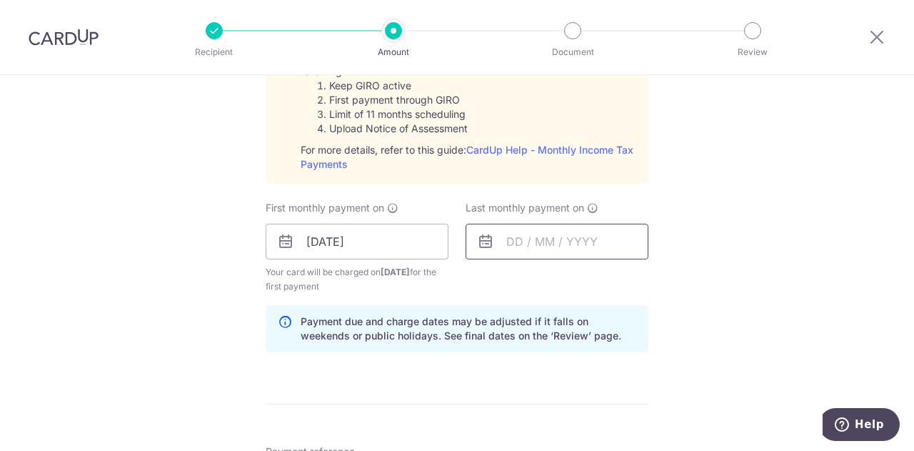
click at [580, 245] on input "text" at bounding box center [557, 242] width 183 height 36
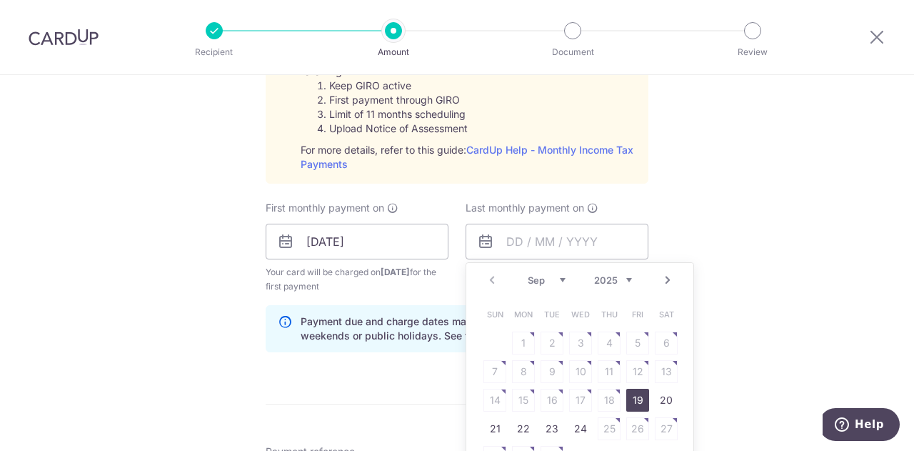
click at [664, 276] on link "Next" at bounding box center [667, 279] width 17 height 17
click at [579, 429] on link "19" at bounding box center [580, 428] width 23 height 23
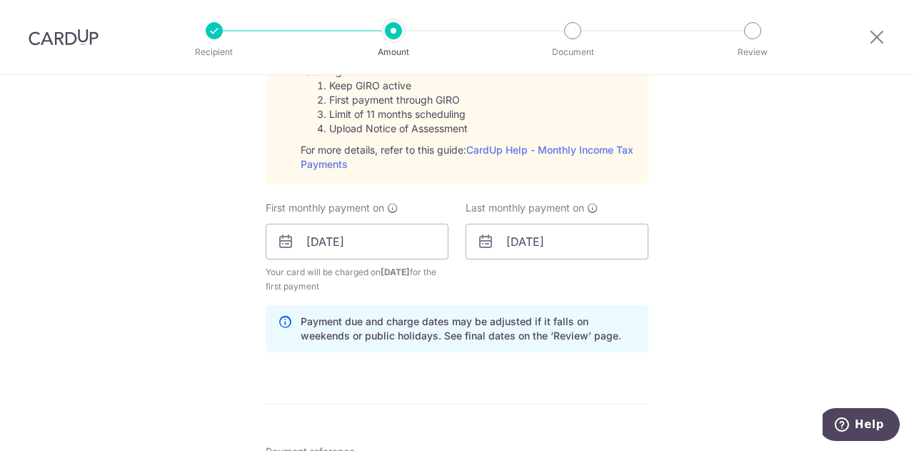
click at [780, 237] on div "Tell us more about your payment Enter one-time or monthly payment amount SGD 50…" at bounding box center [457, 135] width 914 height 1548
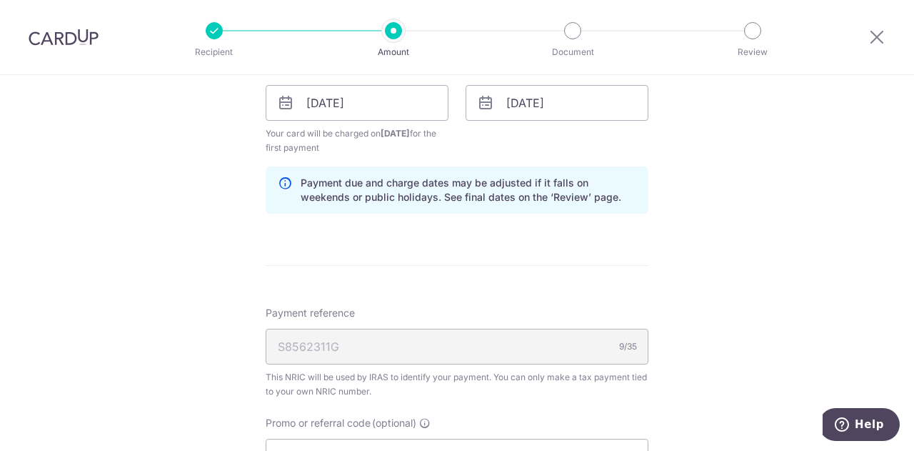
scroll to position [857, 0]
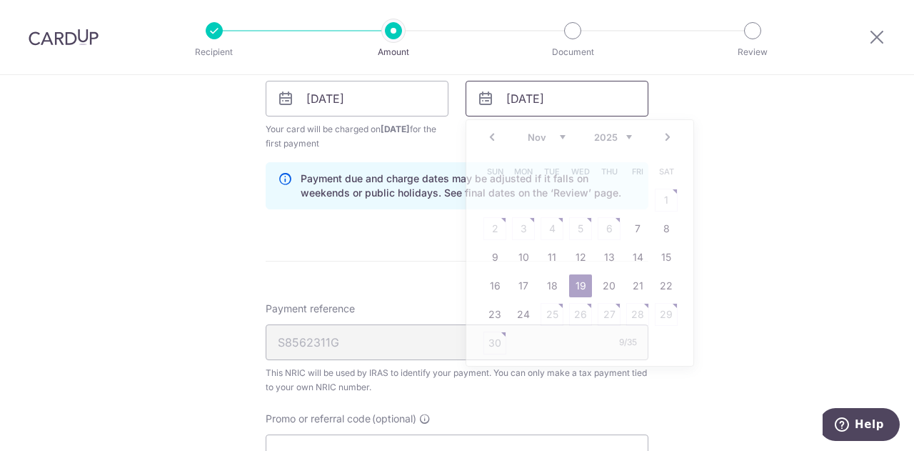
click at [599, 102] on input "[DATE]" at bounding box center [557, 99] width 183 height 36
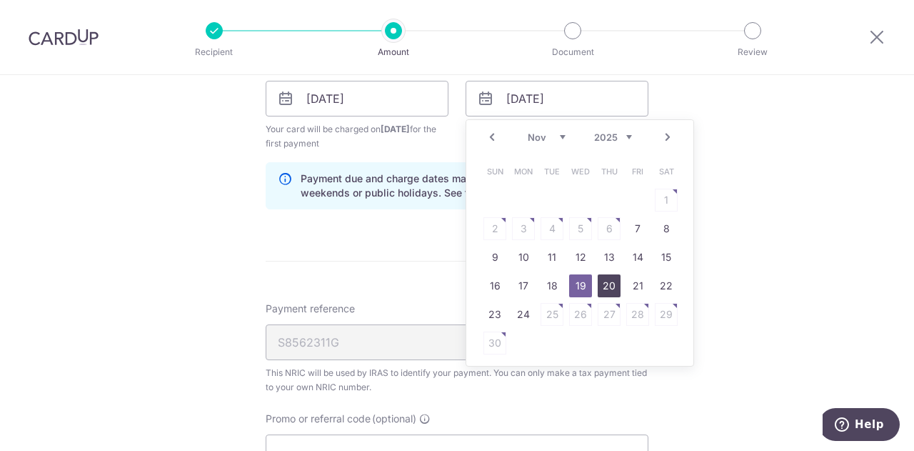
click at [604, 288] on link "20" at bounding box center [609, 285] width 23 height 23
type input "20/11/2025"
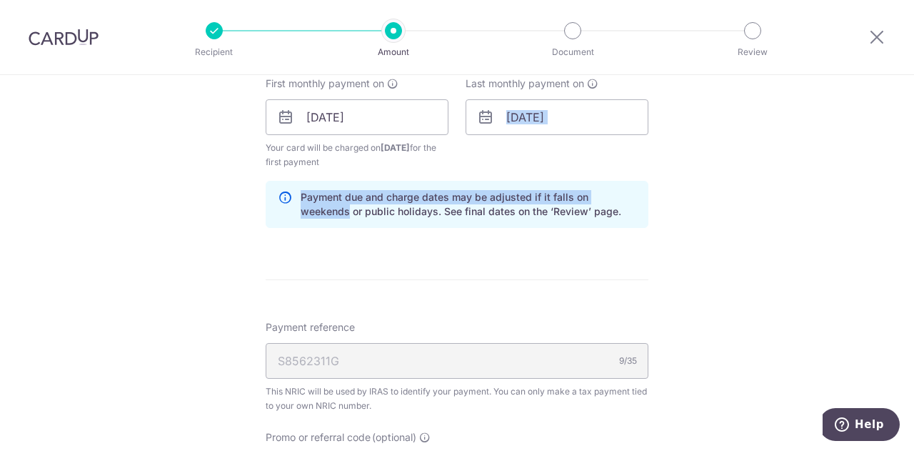
scroll to position [714, 0]
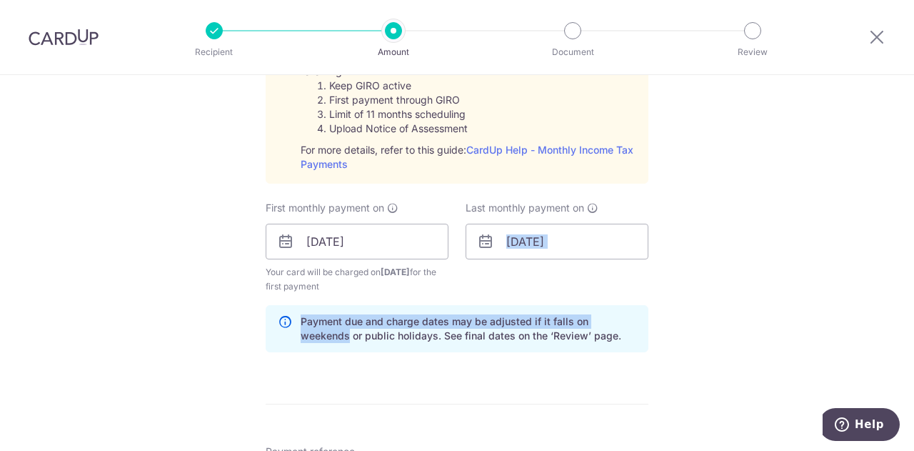
click at [759, 298] on div "Tell us more about your payment Enter one-time or monthly payment amount SGD 50…" at bounding box center [457, 135] width 914 height 1548
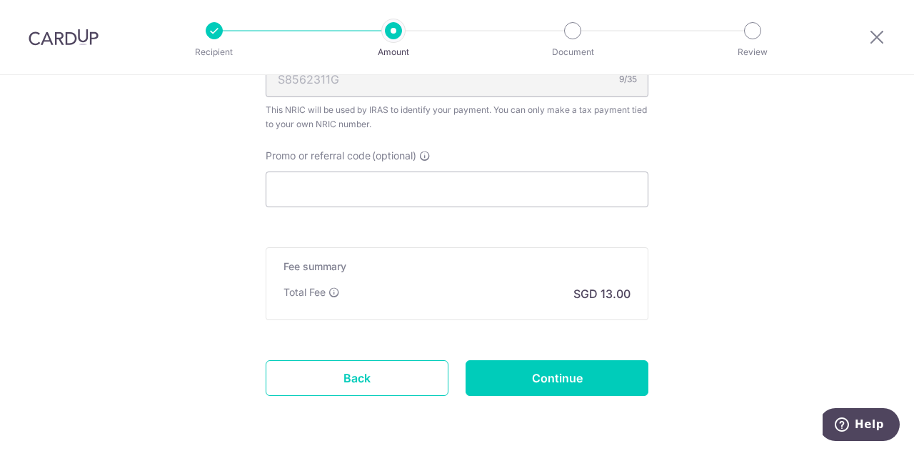
scroll to position [1143, 0]
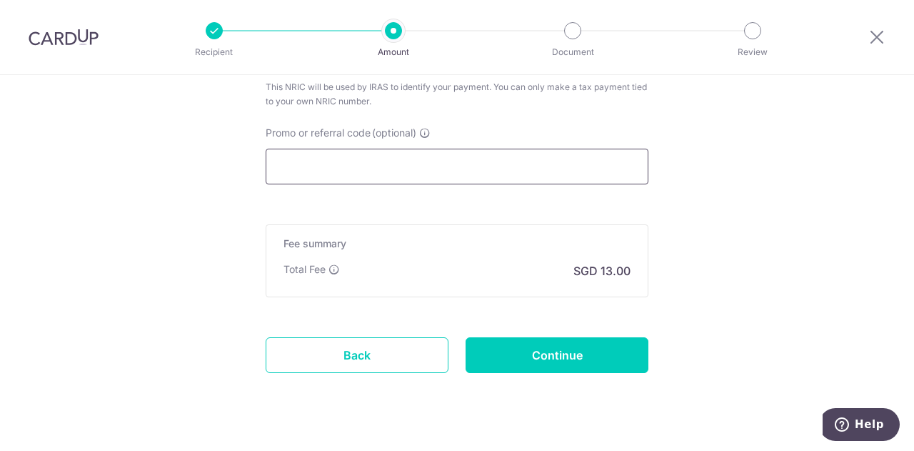
click at [486, 166] on input "Promo or referral code (optional)" at bounding box center [457, 167] width 383 height 36
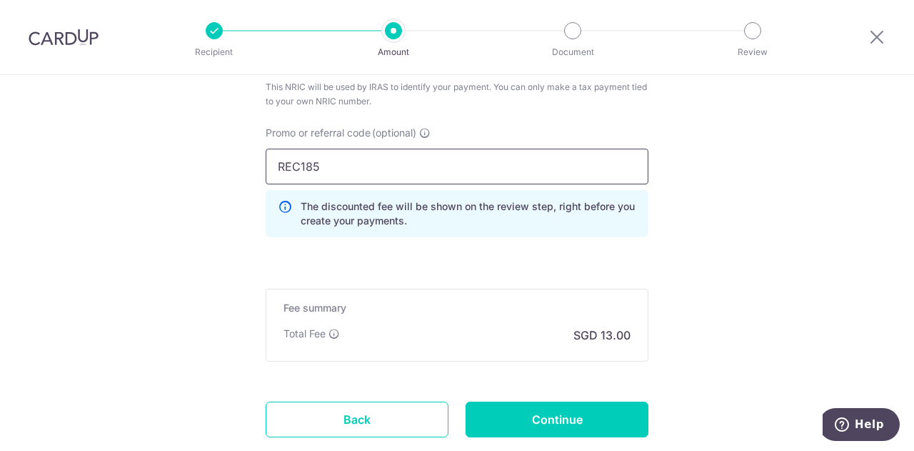
type input "REC185"
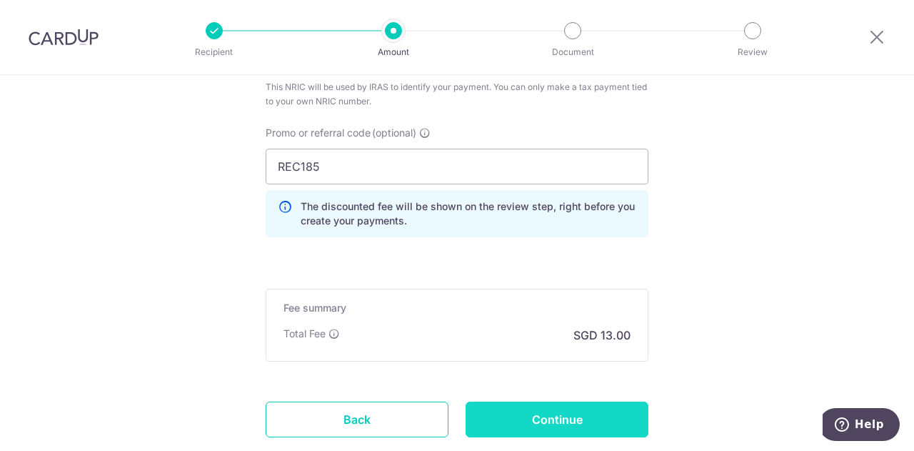
click at [609, 419] on input "Continue" at bounding box center [557, 419] width 183 height 36
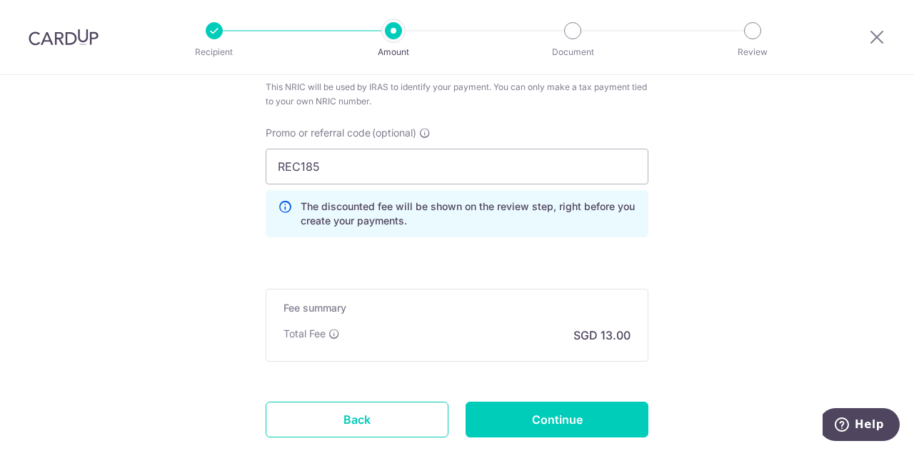
type input "Create Schedule"
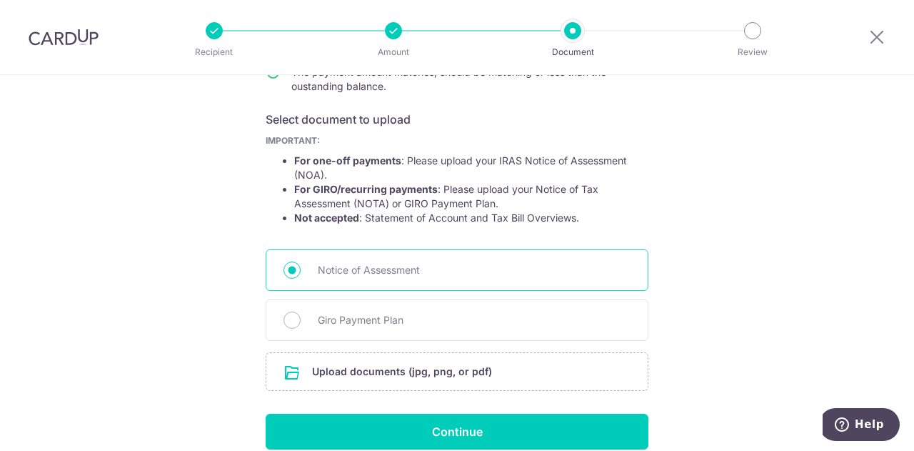
scroll to position [214, 0]
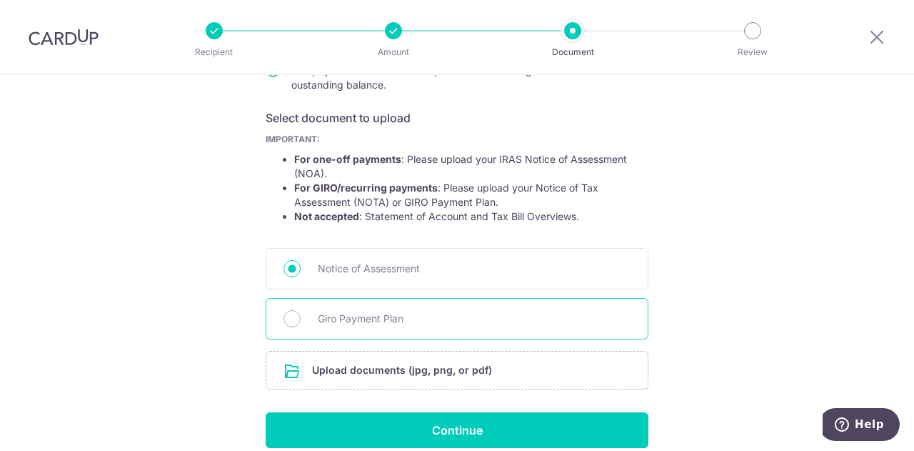
click at [369, 318] on span "Giro Payment Plan" at bounding box center [474, 318] width 313 height 17
click at [301, 318] on input "Giro Payment Plan" at bounding box center [292, 318] width 17 height 17
radio input "true"
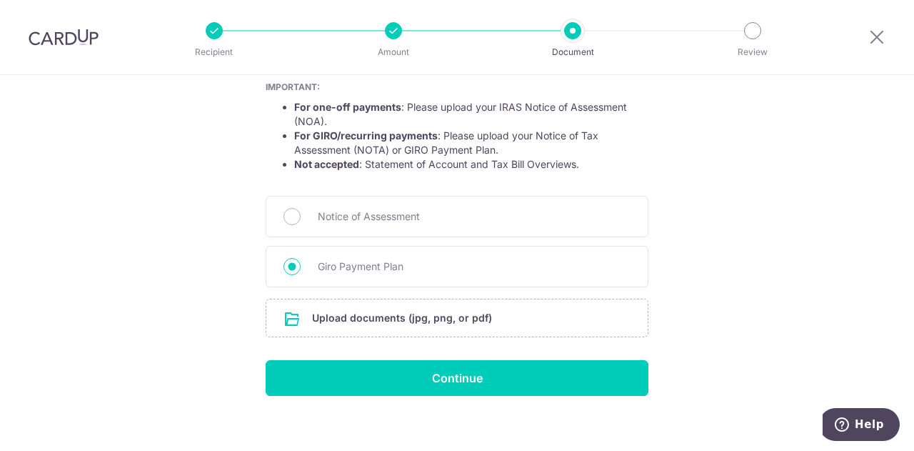
scroll to position [276, 0]
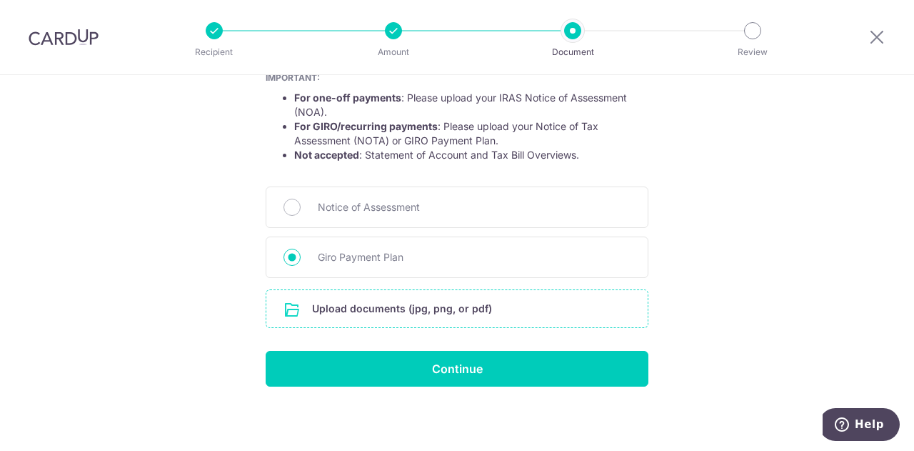
click at [410, 302] on input "file" at bounding box center [456, 308] width 381 height 37
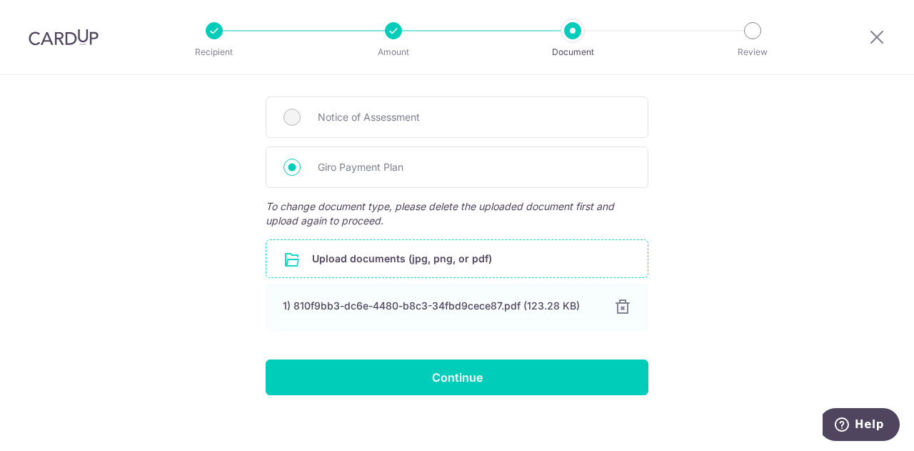
scroll to position [374, 0]
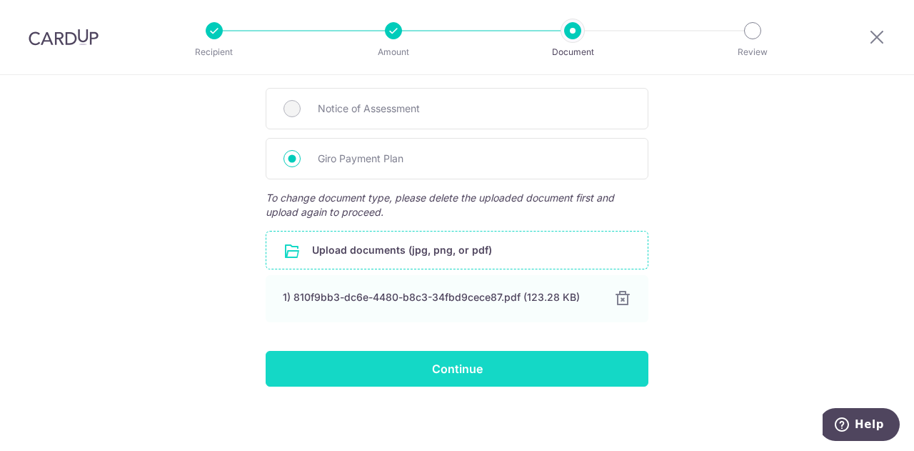
click at [491, 365] on input "Continue" at bounding box center [457, 369] width 383 height 36
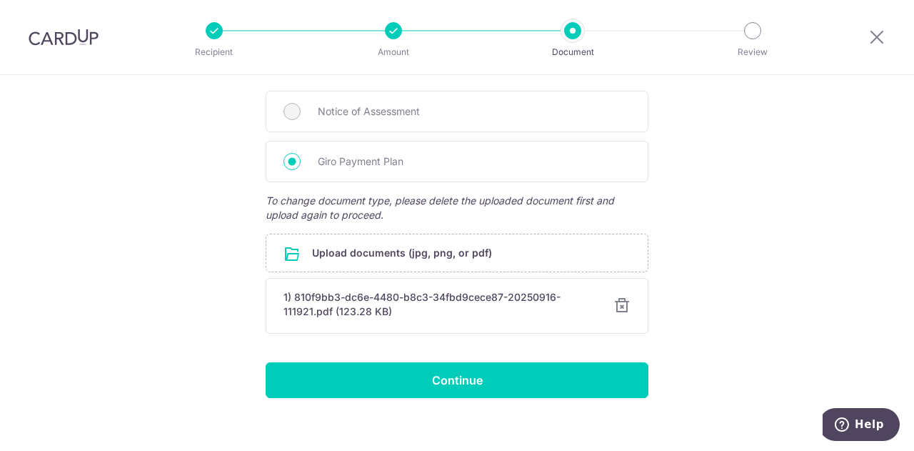
scroll to position [383, 0]
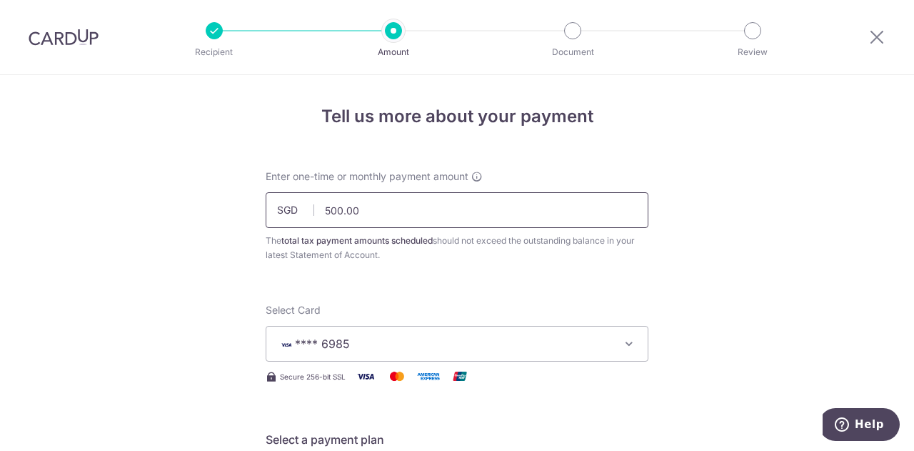
click at [326, 208] on input "500.00" at bounding box center [457, 210] width 383 height 36
type input "495"
type input "495.00"
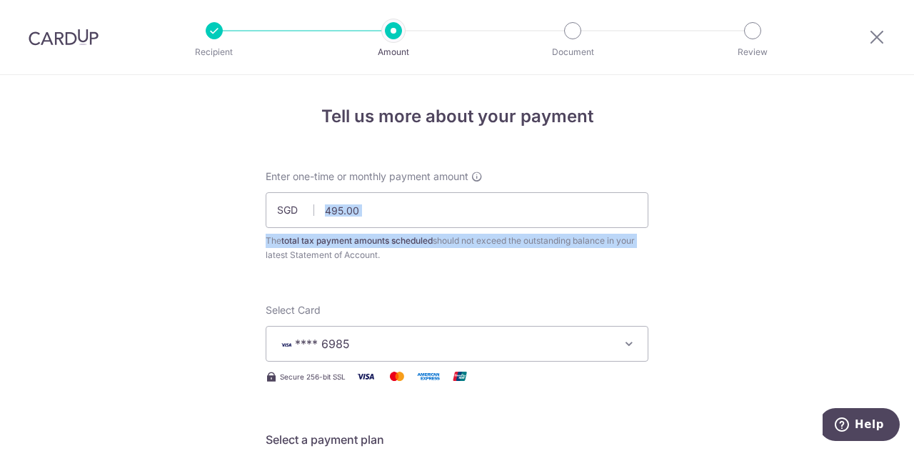
drag, startPoint x: 762, startPoint y: 231, endPoint x: 752, endPoint y: 235, distance: 10.9
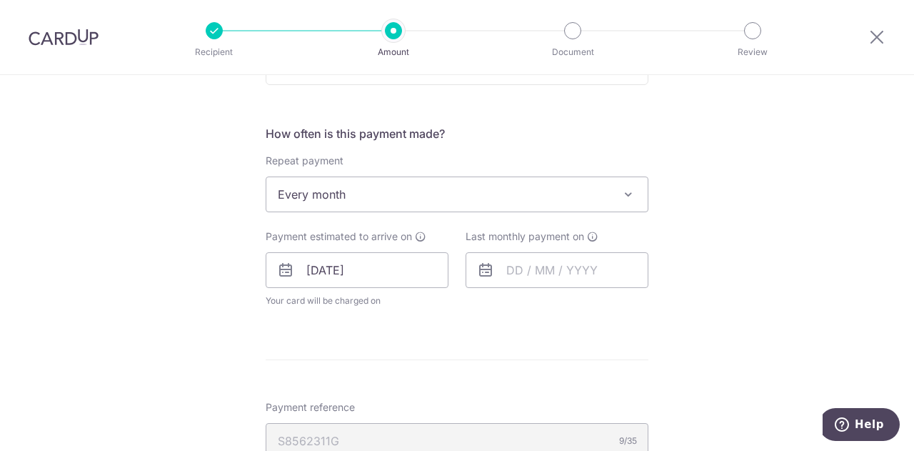
scroll to position [539, 0]
click at [556, 266] on input "text" at bounding box center [557, 269] width 183 height 36
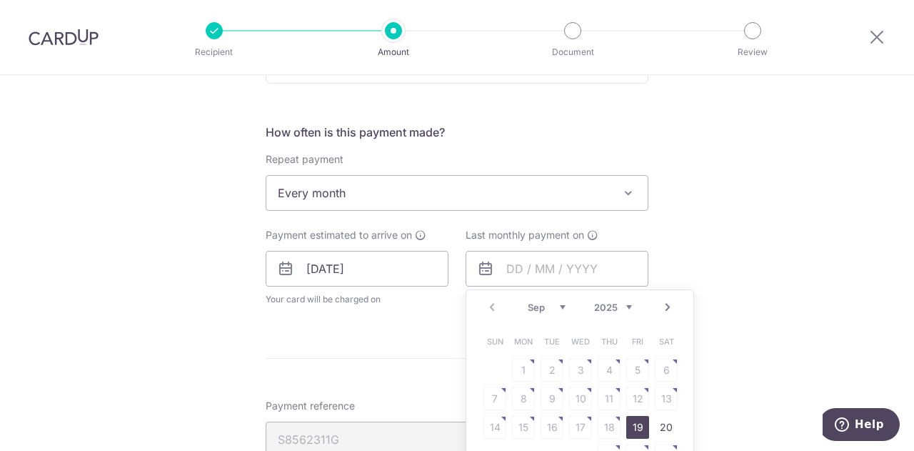
click at [669, 309] on link "Next" at bounding box center [667, 307] width 17 height 17
click at [669, 304] on link "Next" at bounding box center [667, 307] width 17 height 17
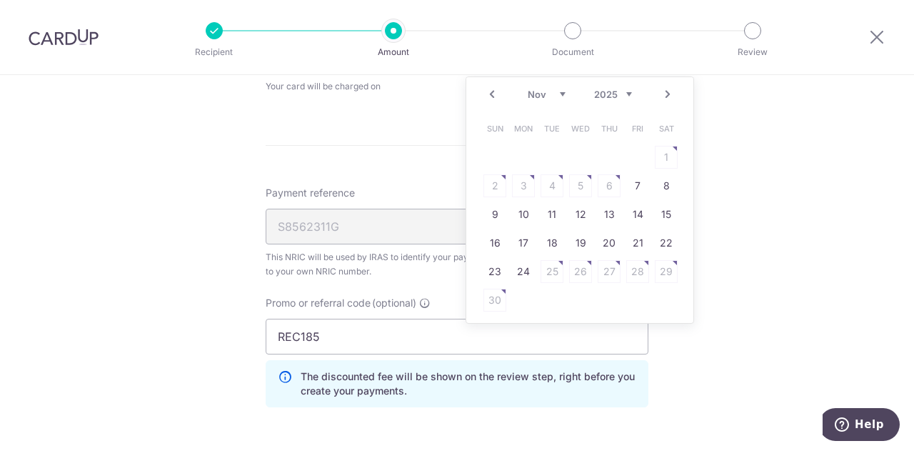
scroll to position [753, 0]
click at [576, 243] on link "19" at bounding box center [580, 241] width 23 height 23
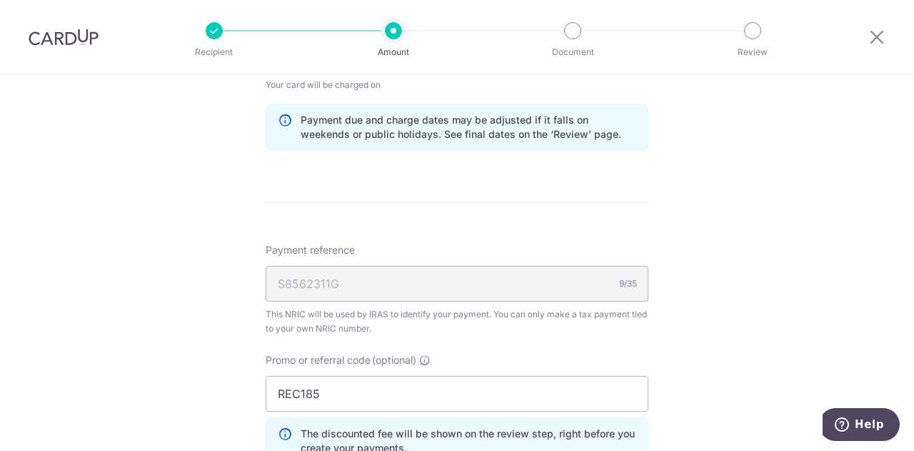
click at [719, 197] on div "Tell us more about your payment Enter one-time or monthly payment amount SGD 49…" at bounding box center [457, 46] width 914 height 1449
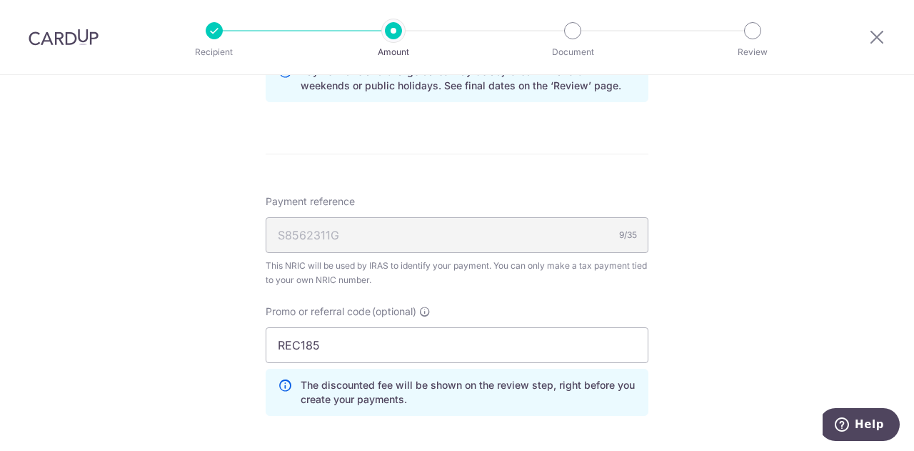
scroll to position [642, 0]
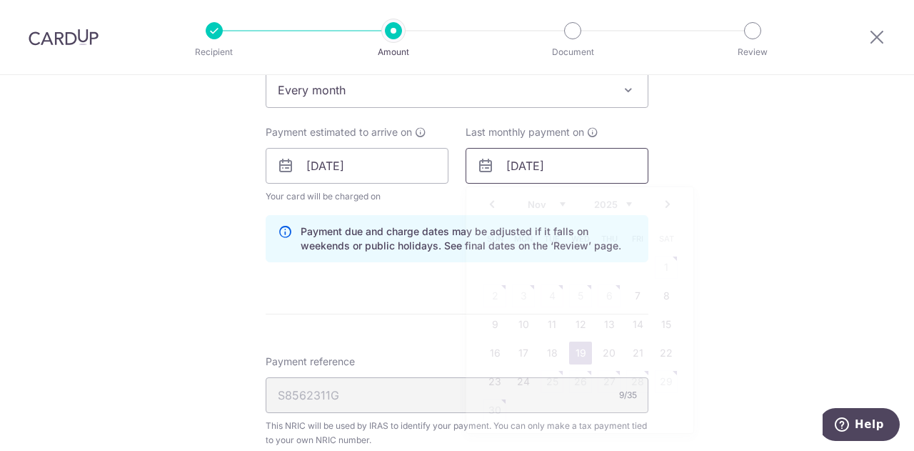
click at [584, 162] on input "19/11/2025" at bounding box center [557, 166] width 183 height 36
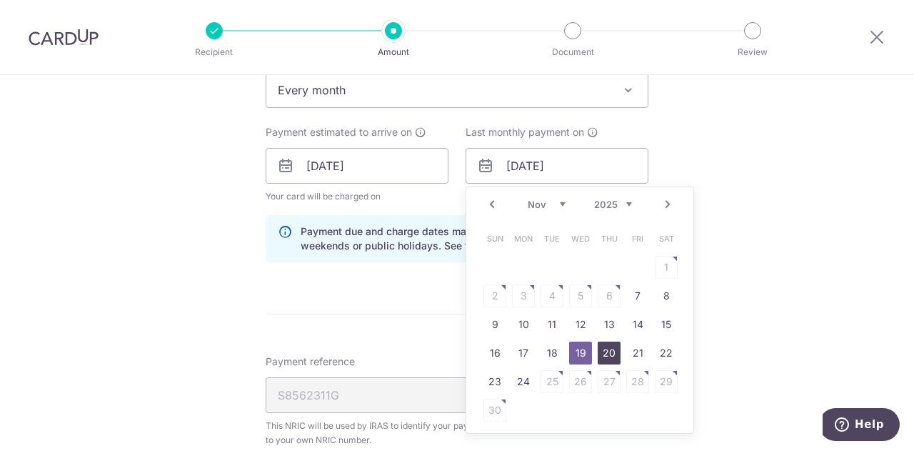
click at [603, 351] on link "20" at bounding box center [609, 352] width 23 height 23
type input "20/11/2025"
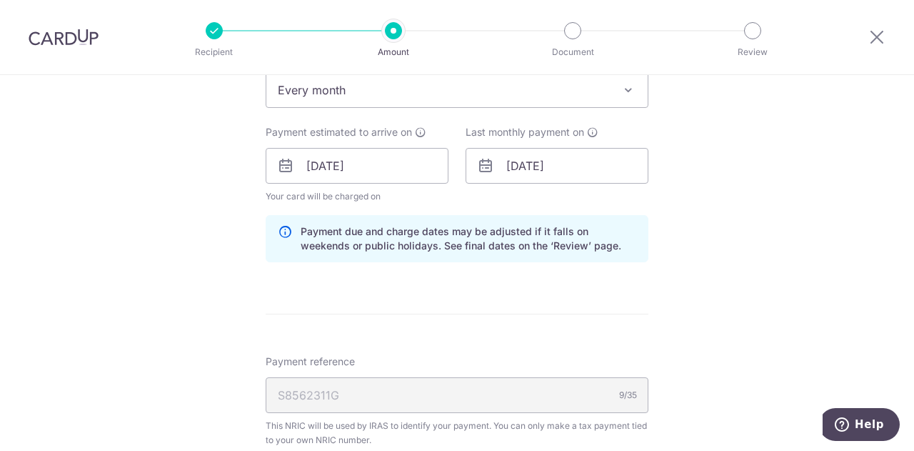
click at [742, 236] on div "Tell us more about your payment Enter one-time or monthly payment amount SGD 49…" at bounding box center [457, 157] width 914 height 1449
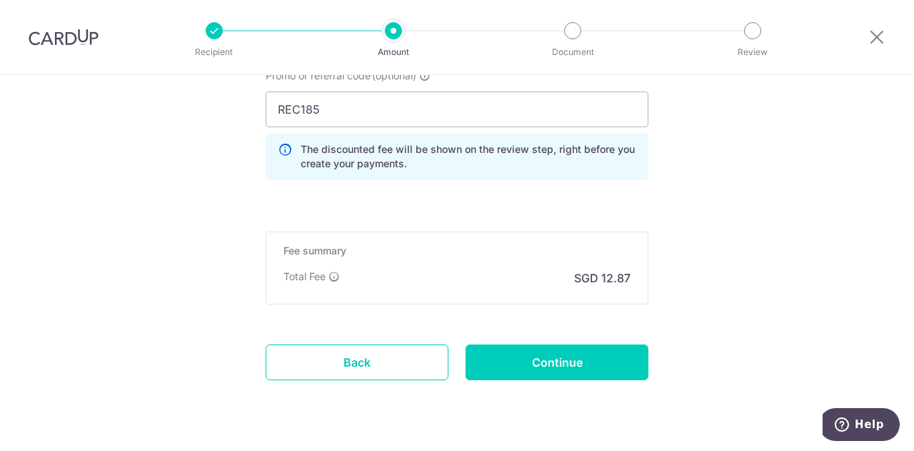
scroll to position [1069, 0]
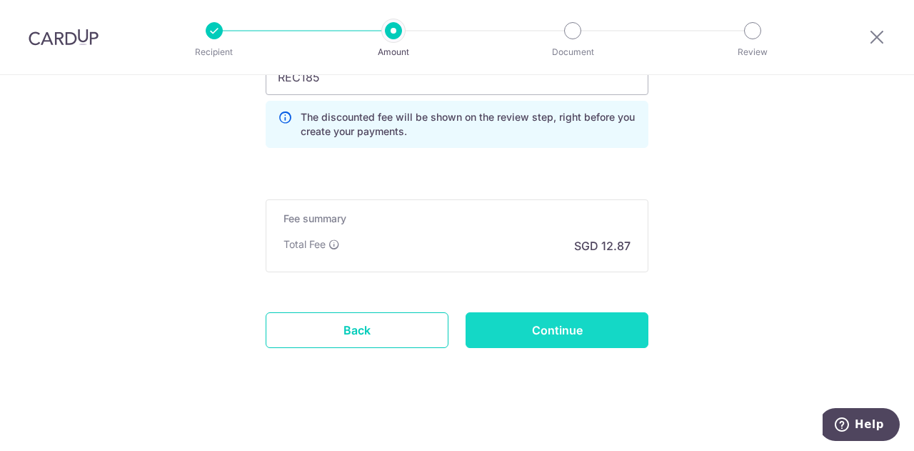
click at [567, 321] on input "Continue" at bounding box center [557, 330] width 183 height 36
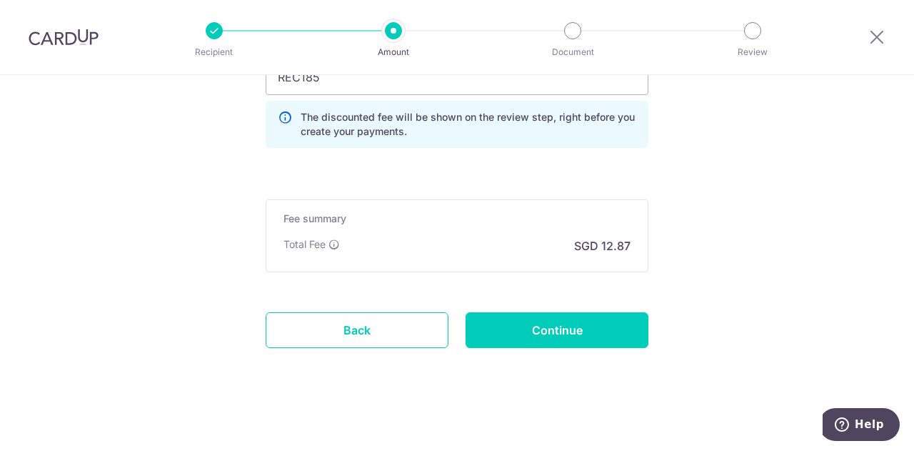
type input "Update Schedule"
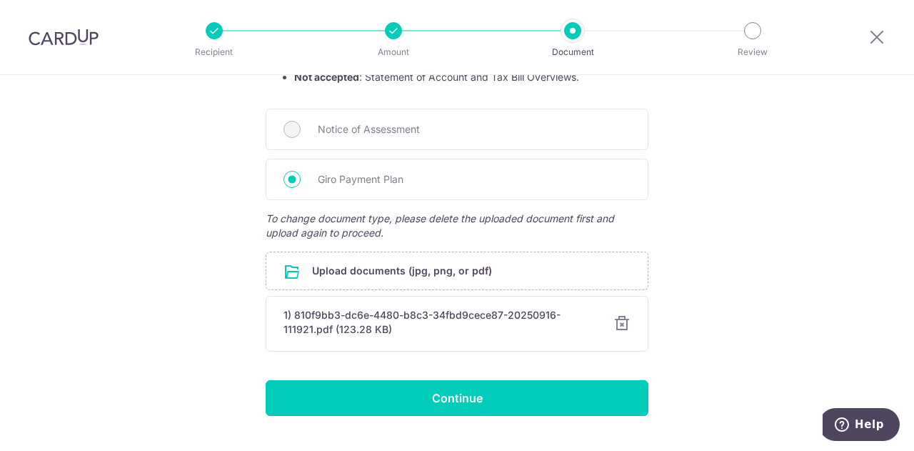
scroll to position [357, 0]
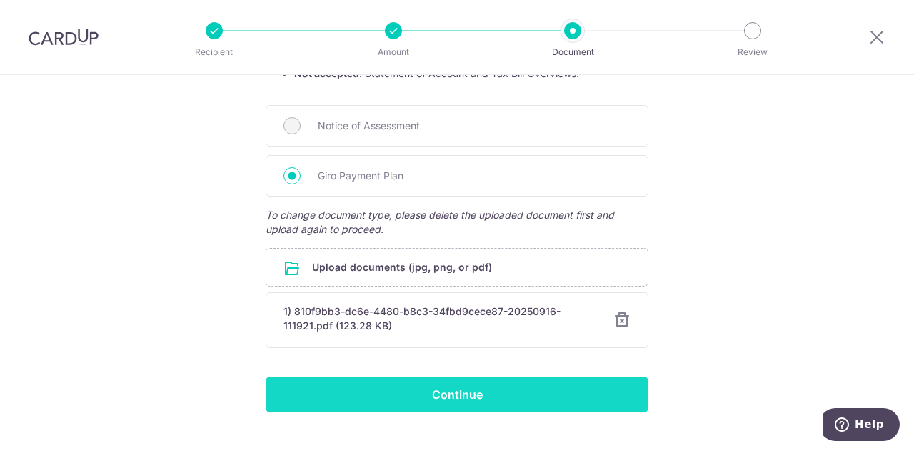
click at [457, 390] on input "Continue" at bounding box center [457, 394] width 383 height 36
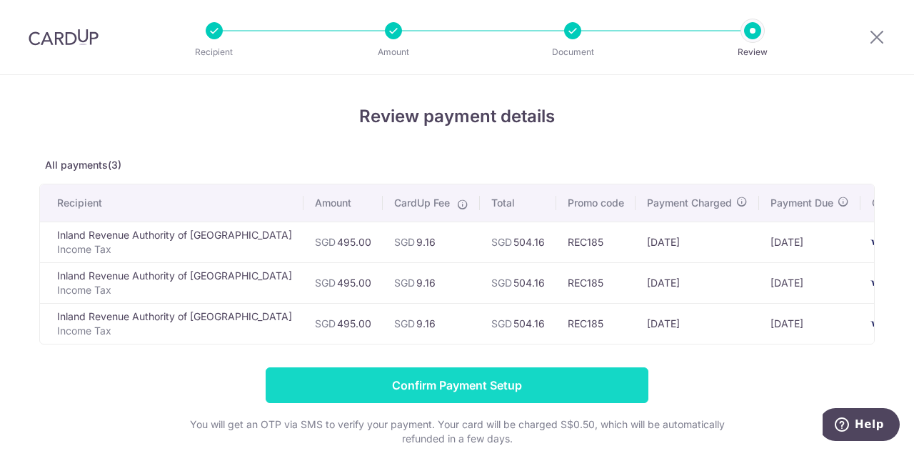
click at [407, 389] on input "Confirm Payment Setup" at bounding box center [457, 385] width 383 height 36
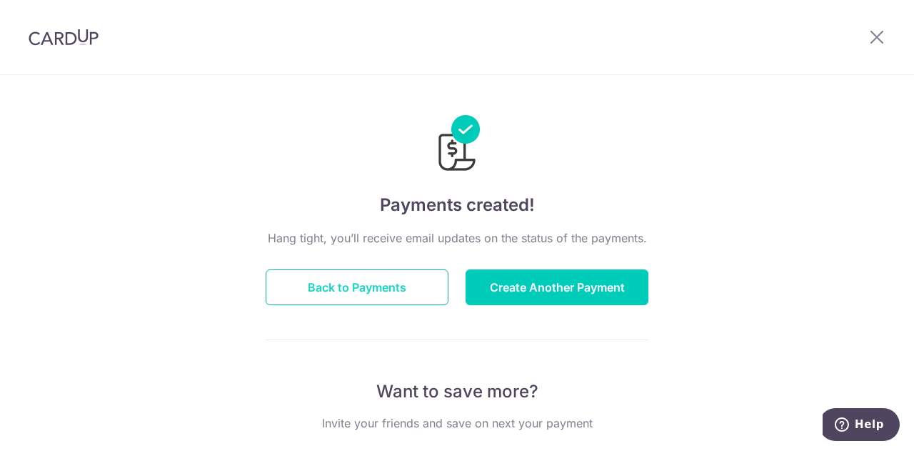
click at [369, 285] on button "Back to Payments" at bounding box center [357, 287] width 183 height 36
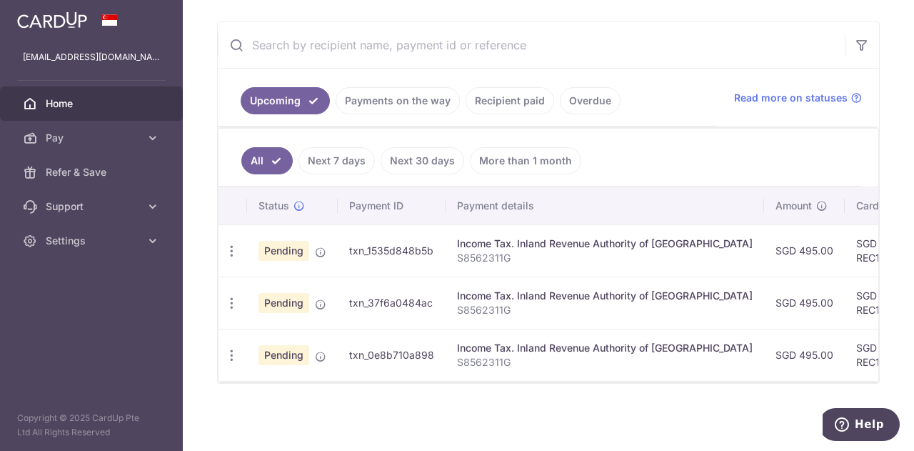
scroll to position [256, 0]
click at [422, 95] on link "Payments on the way" at bounding box center [398, 100] width 124 height 27
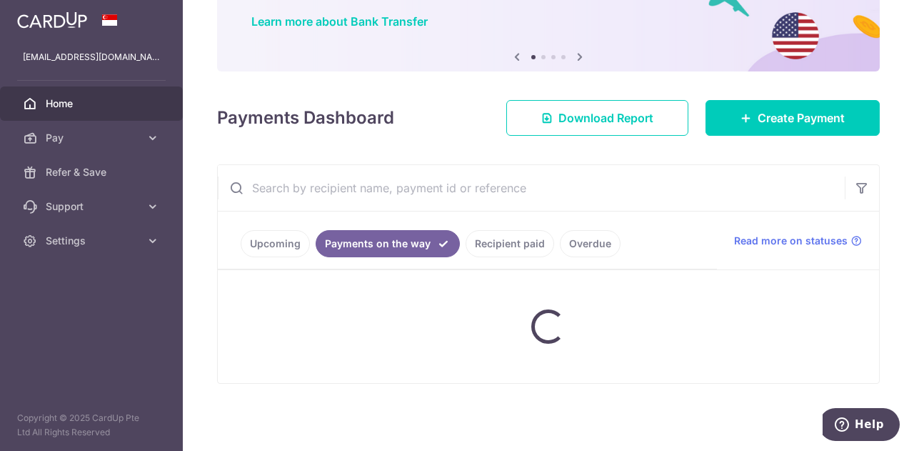
scroll to position [190, 0]
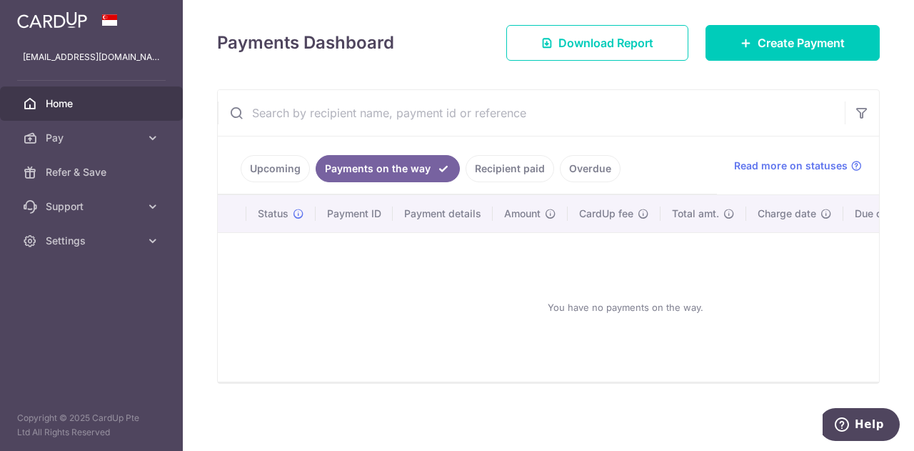
click at [511, 164] on link "Recipient paid" at bounding box center [510, 168] width 89 height 27
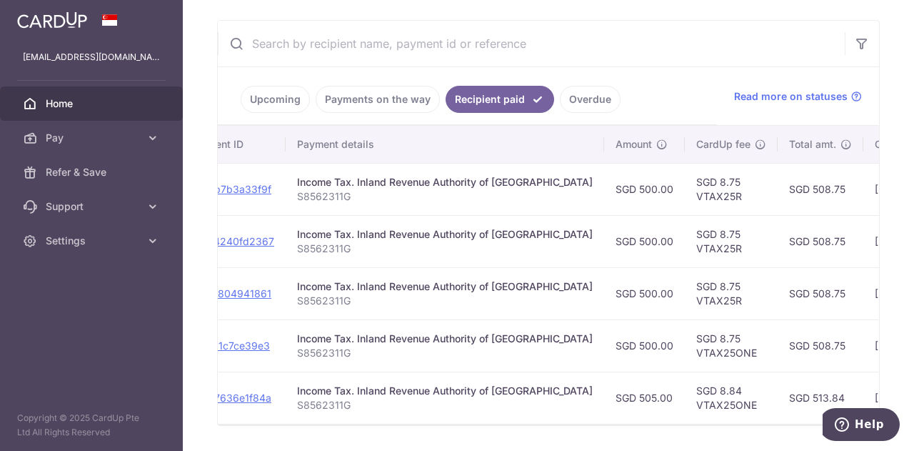
scroll to position [0, 0]
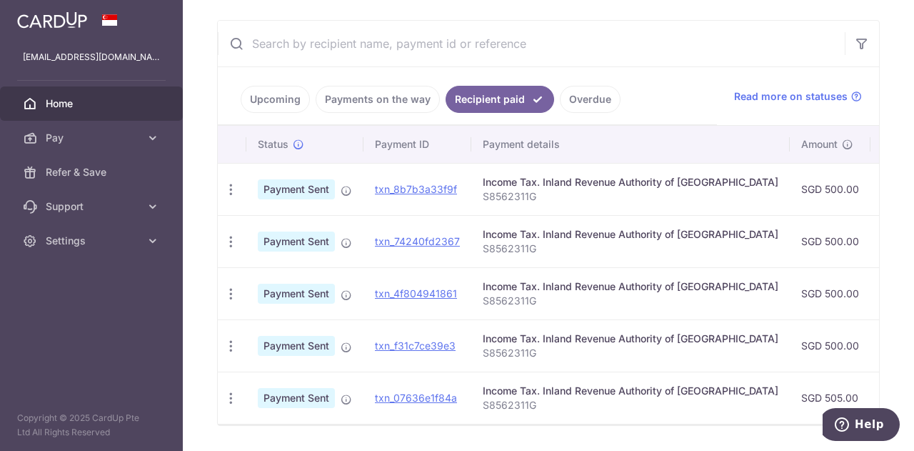
click at [271, 96] on link "Upcoming" at bounding box center [275, 99] width 69 height 27
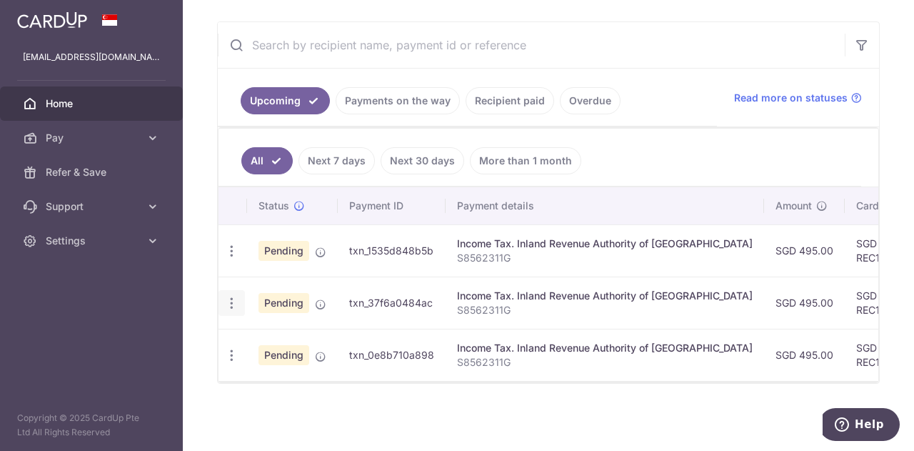
click at [226, 296] on icon "button" at bounding box center [231, 303] width 15 height 15
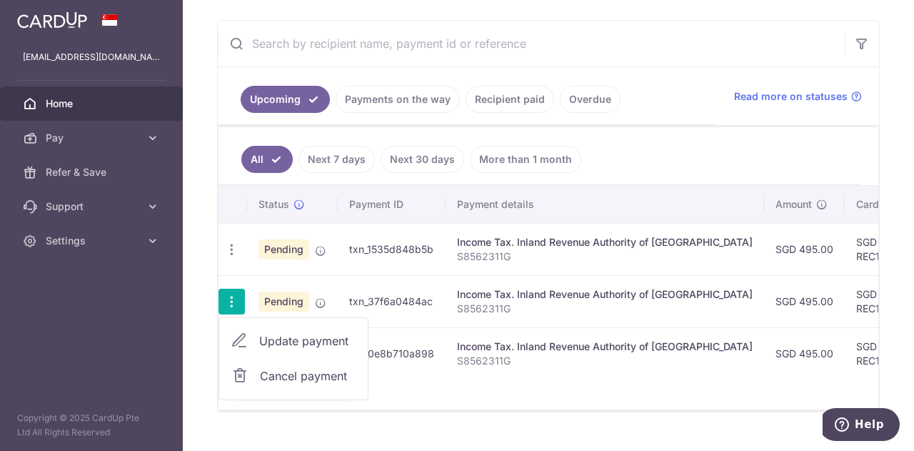
click at [642, 155] on ul "All Next 7 days Next 30 days More than 1 month" at bounding box center [540, 156] width 643 height 58
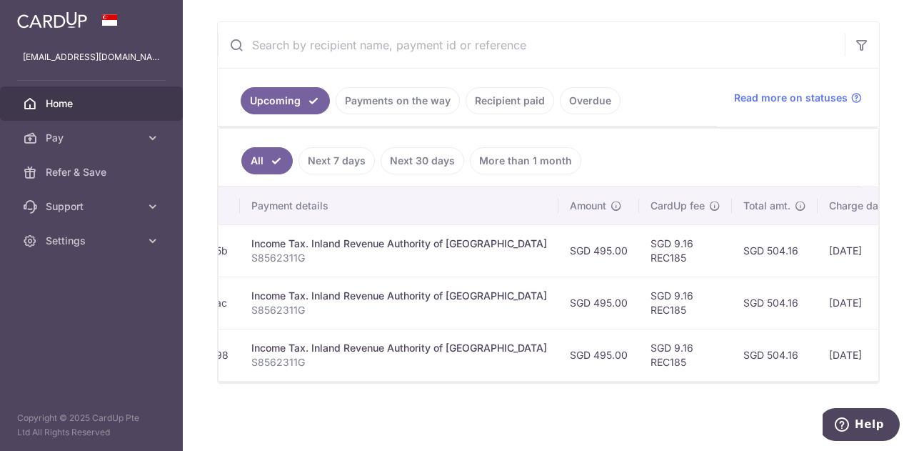
scroll to position [0, 209]
drag, startPoint x: 712, startPoint y: 240, endPoint x: 746, endPoint y: 244, distance: 34.5
click at [746, 244] on td "SGD 504.16" at bounding box center [772, 250] width 86 height 52
copy td "504.16"
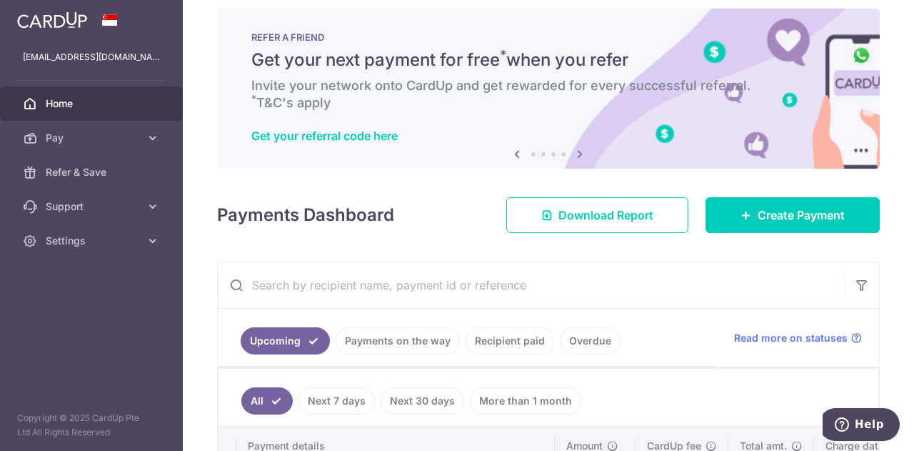
scroll to position [0, 0]
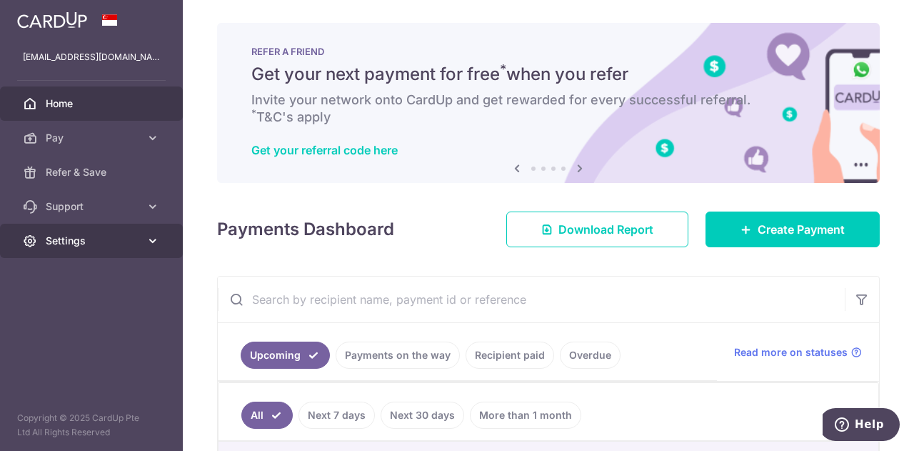
click at [107, 239] on span "Settings" at bounding box center [93, 241] width 94 height 14
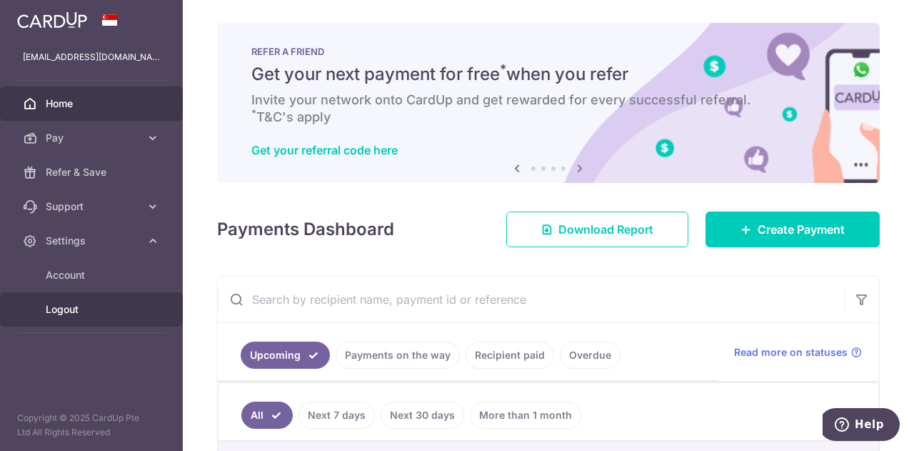
click at [66, 306] on span "Logout" at bounding box center [93, 309] width 94 height 14
